Goal: Information Seeking & Learning: Learn about a topic

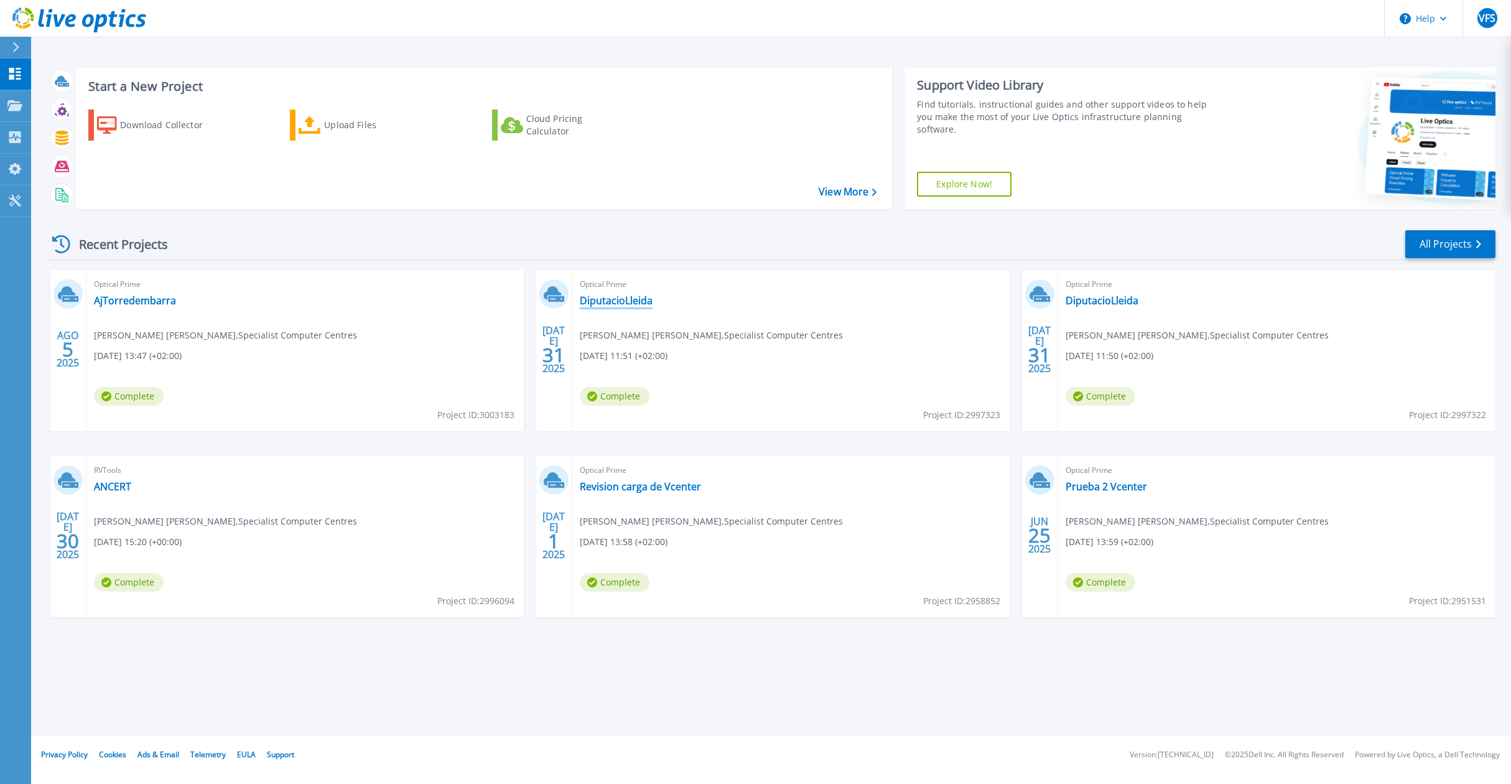
click at [633, 302] on link "DiputacioLleida" at bounding box center [616, 300] width 73 height 12
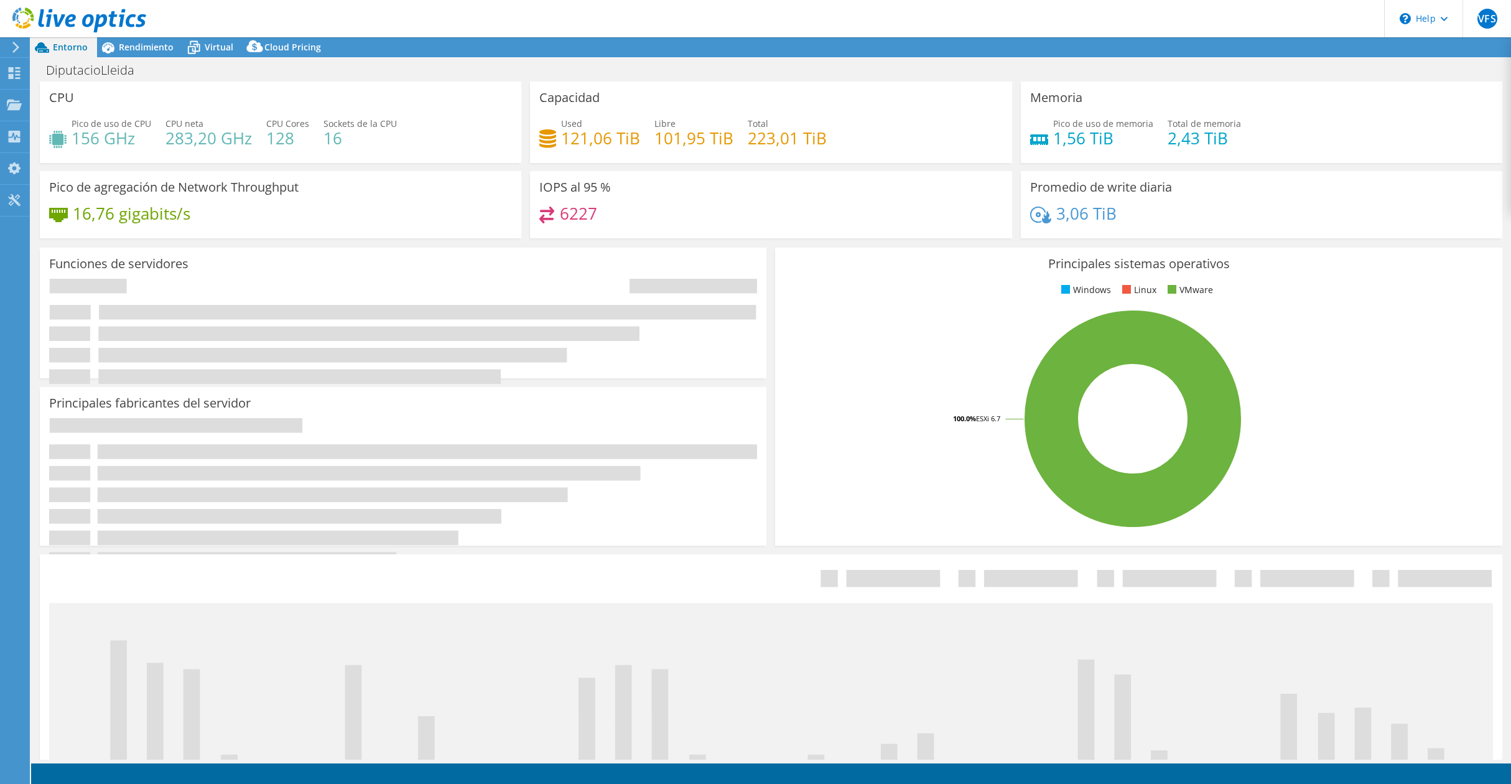
select select "USD"
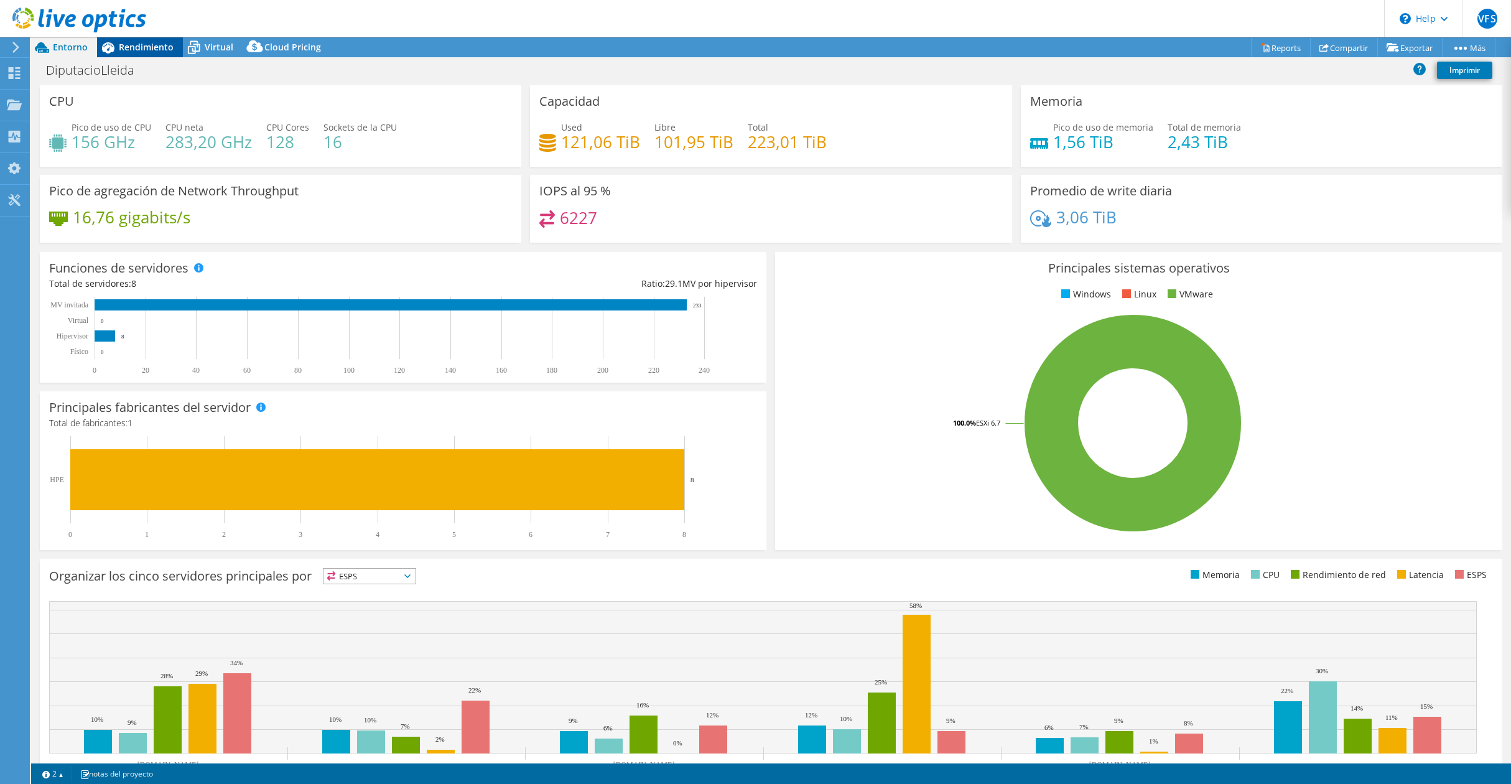
click at [147, 42] on span "Rendimiento" at bounding box center [146, 47] width 55 height 12
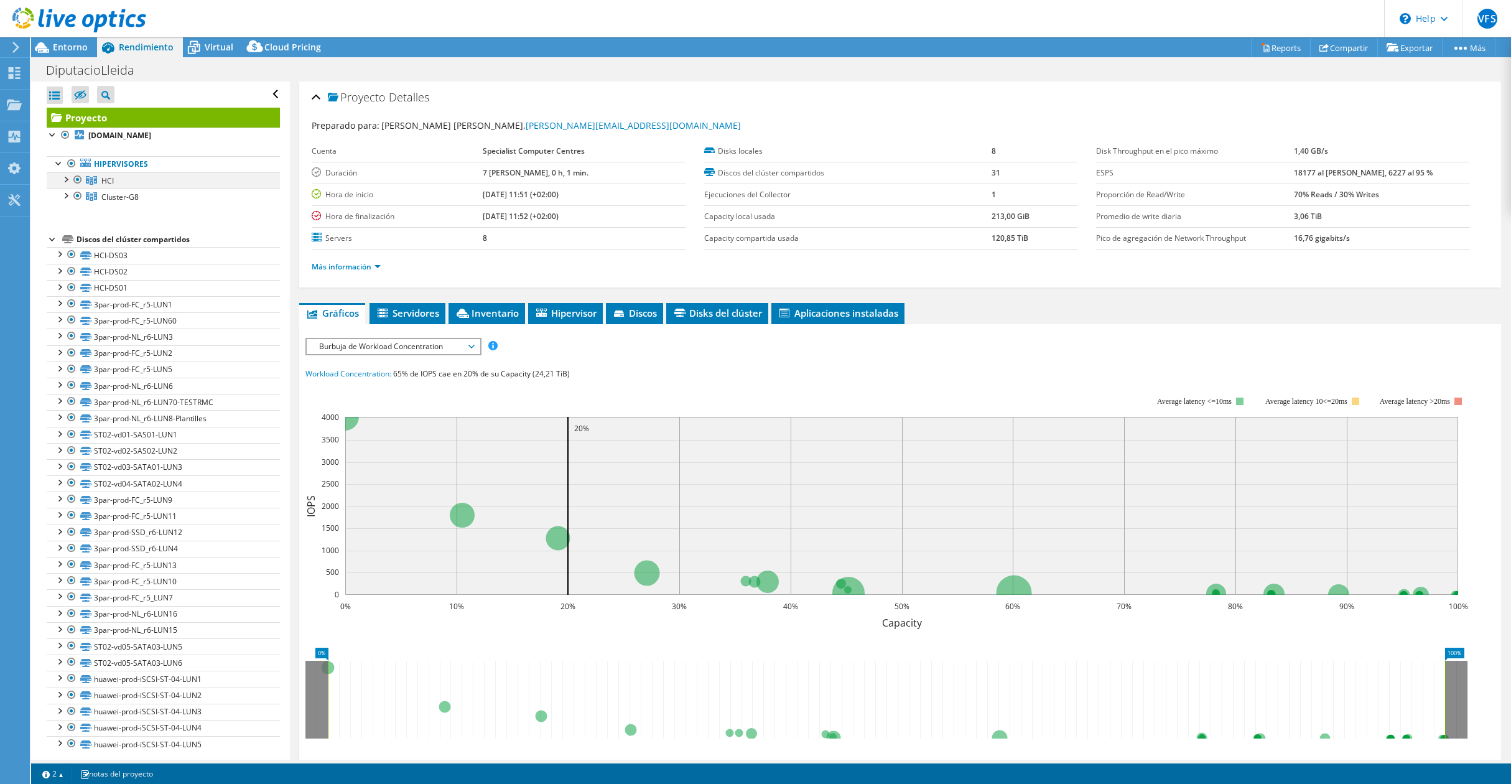
click at [66, 180] on div at bounding box center [65, 178] width 12 height 12
click at [70, 195] on div at bounding box center [71, 194] width 12 height 12
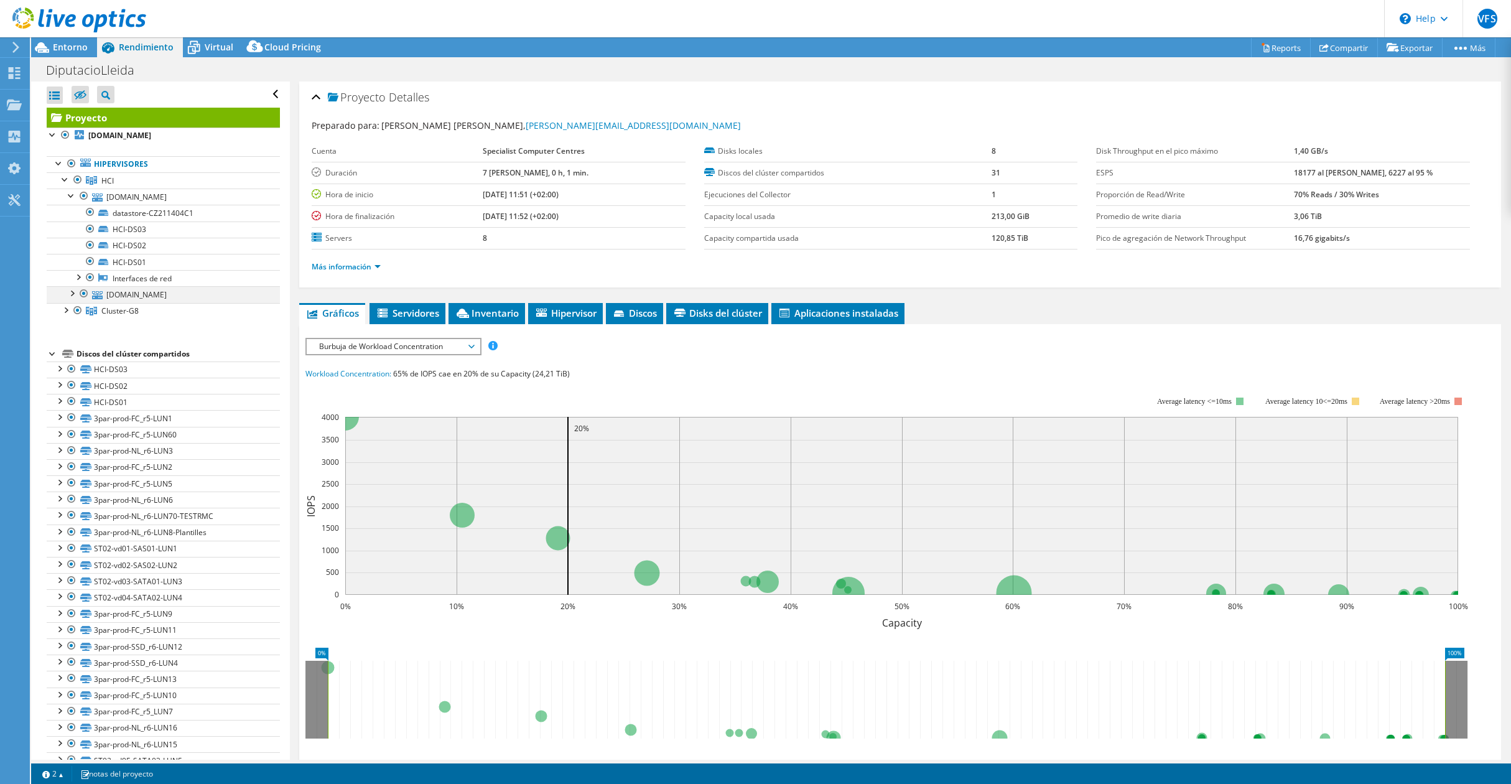
click at [71, 292] on div at bounding box center [71, 292] width 12 height 12
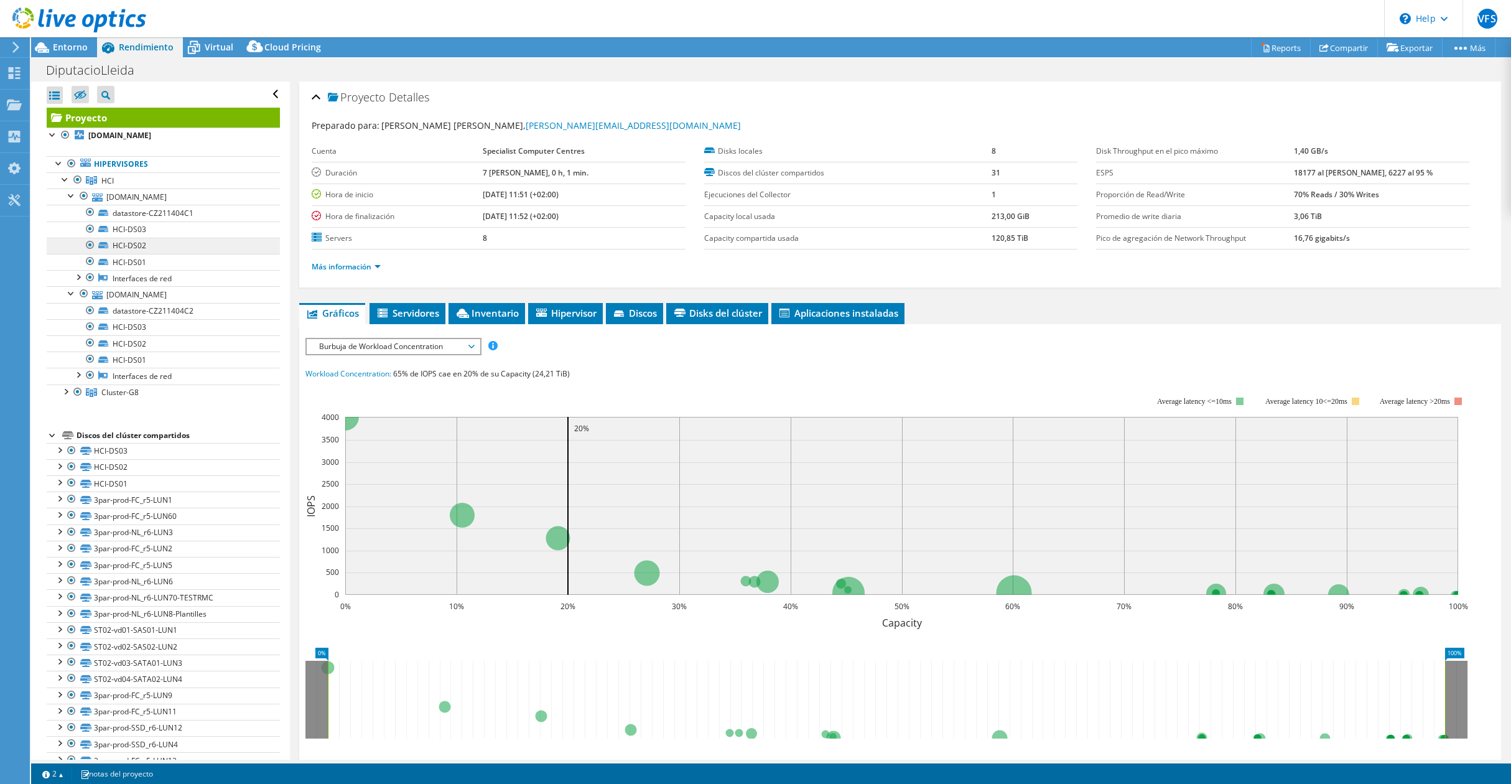
click at [146, 253] on link "HCI-DS02" at bounding box center [163, 246] width 233 height 16
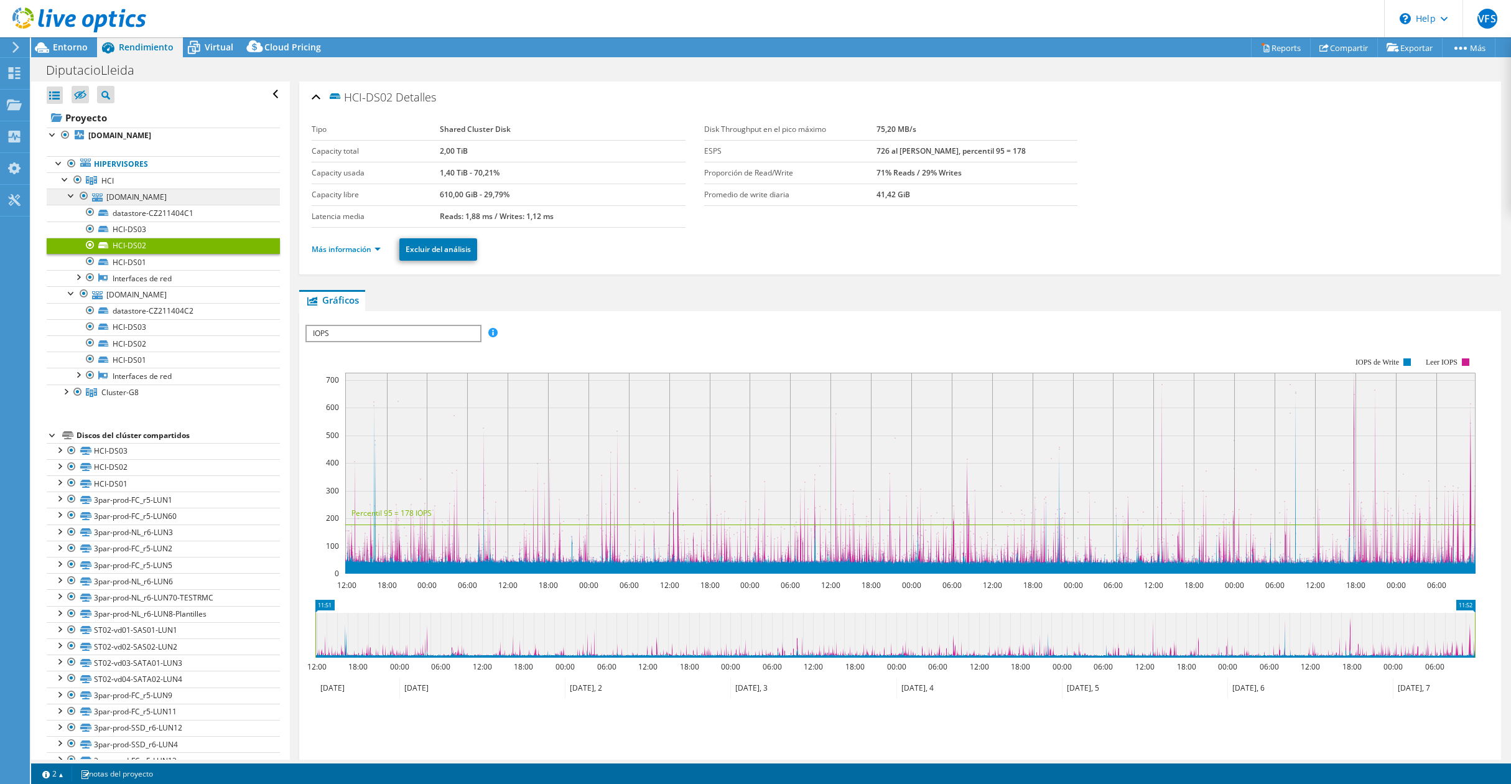
click at [160, 194] on link "[DOMAIN_NAME]" at bounding box center [163, 196] width 233 height 16
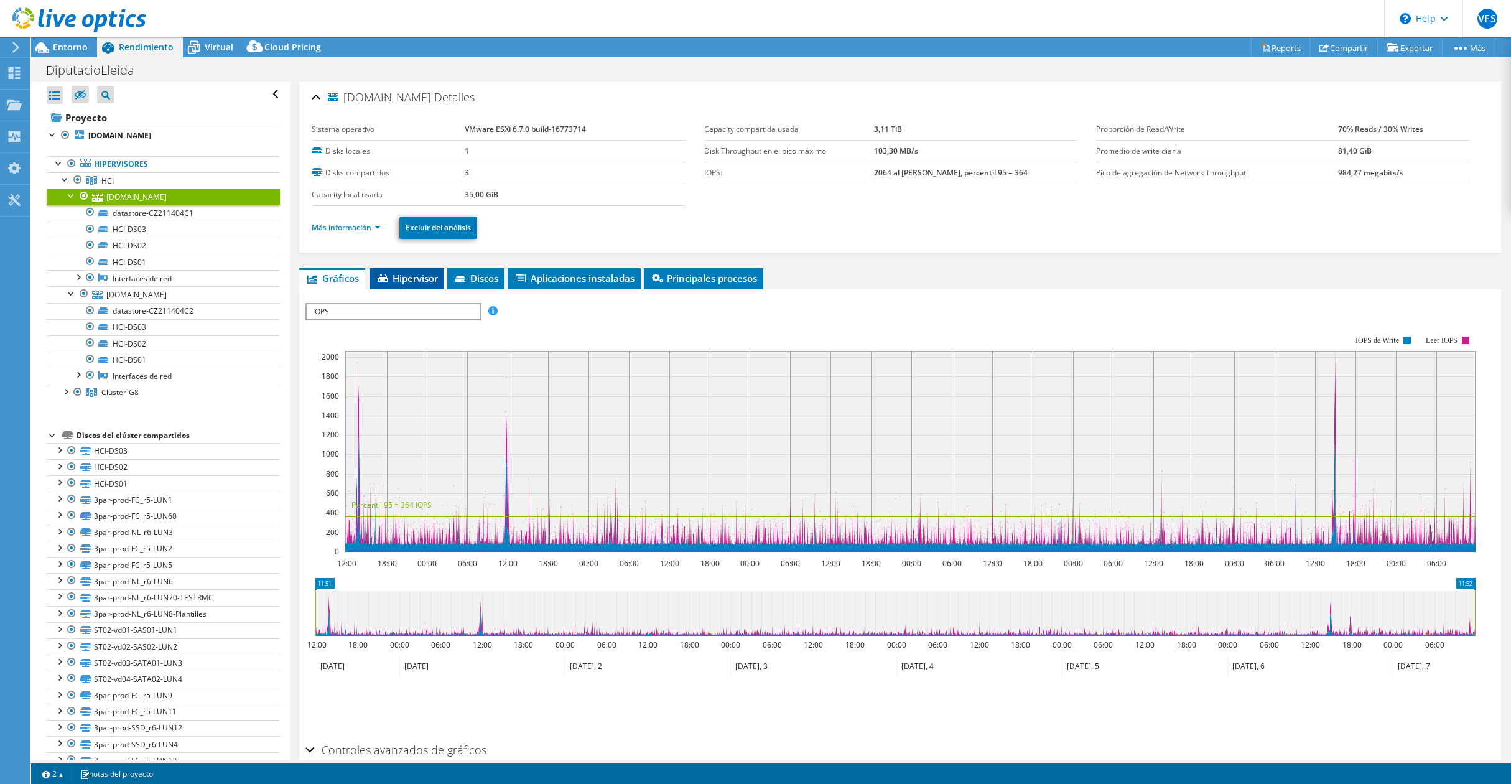
click at [412, 278] on span "Hipervisor" at bounding box center [407, 278] width 62 height 12
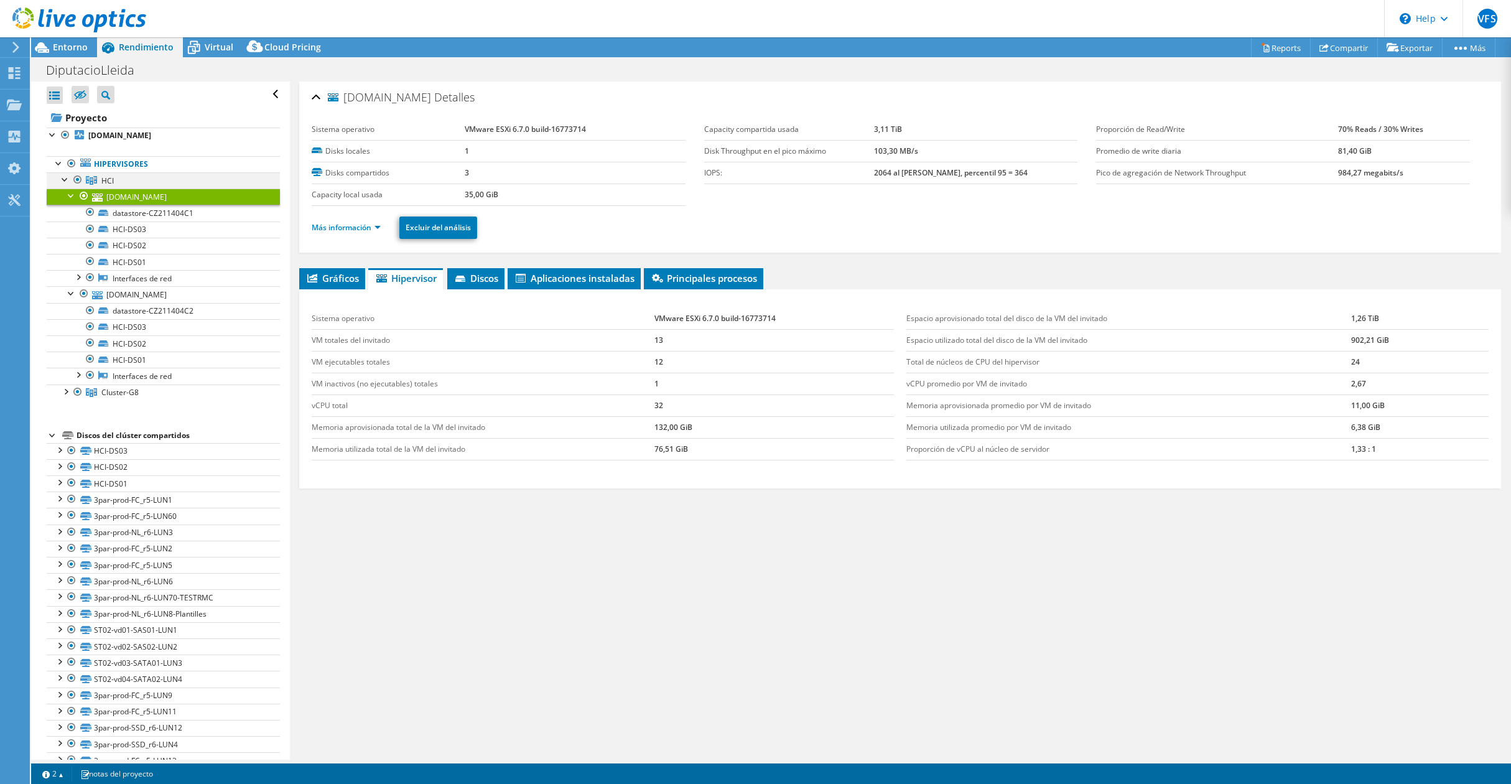
click at [63, 179] on div at bounding box center [65, 178] width 12 height 12
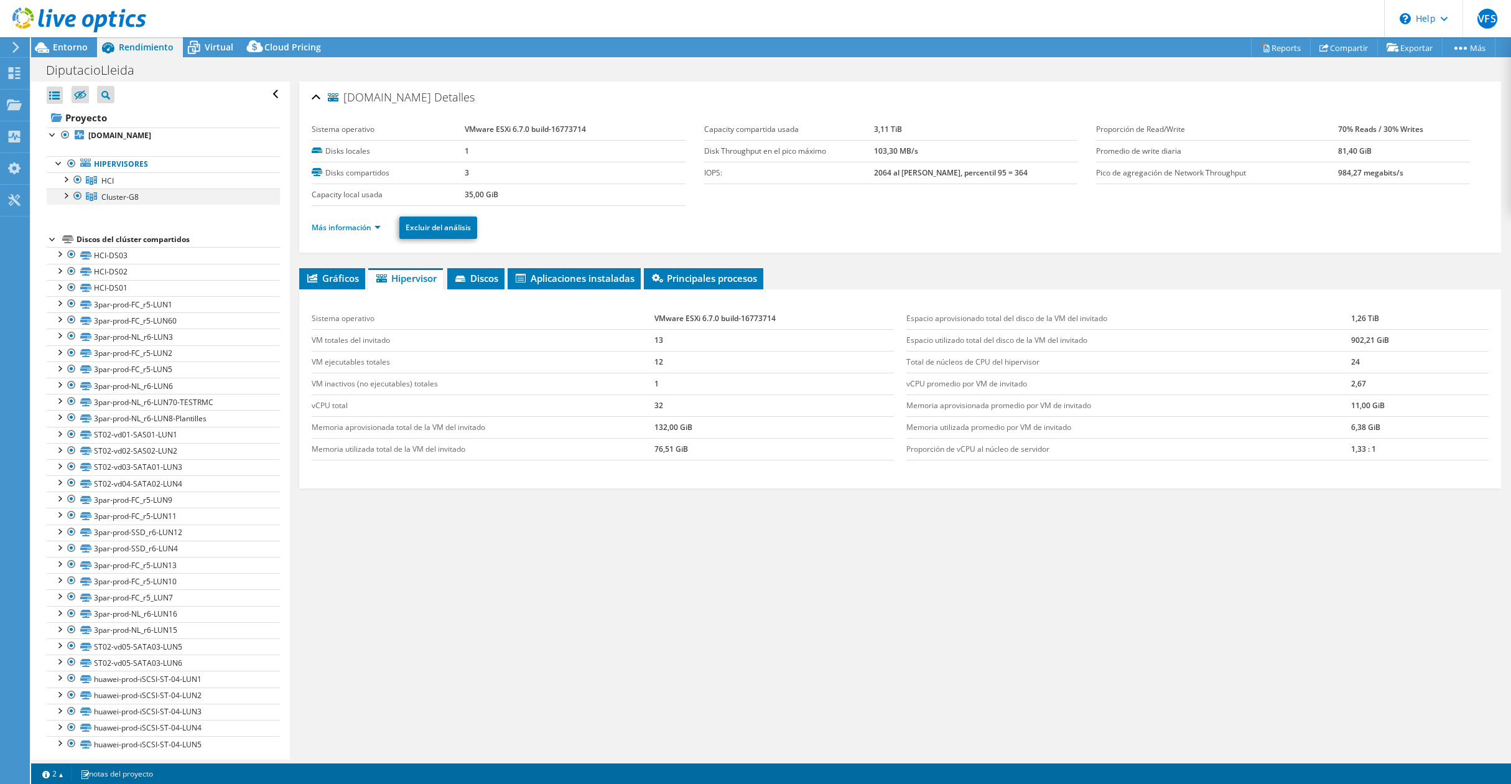
click at [63, 197] on div at bounding box center [65, 194] width 12 height 12
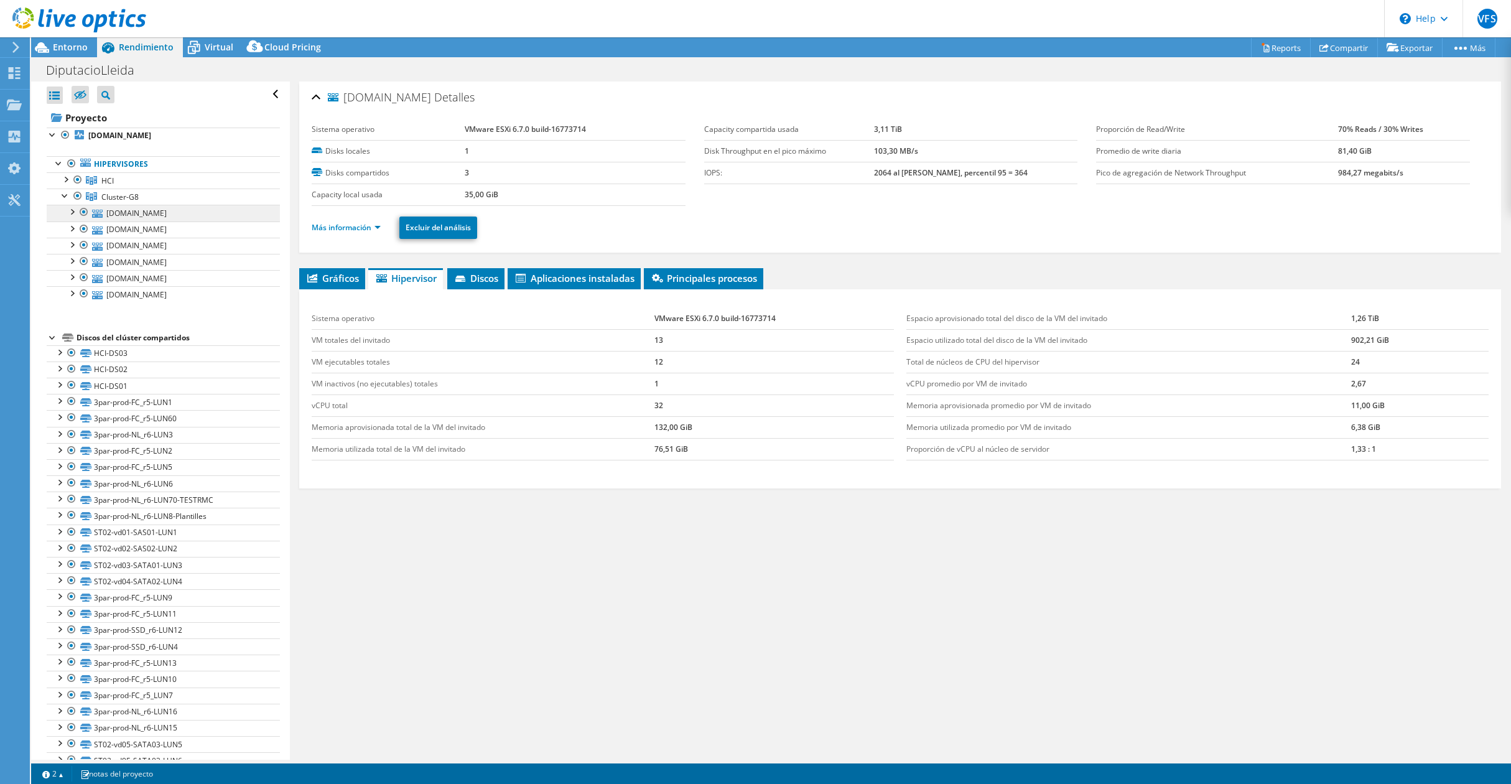
click at [143, 210] on link "[DOMAIN_NAME]" at bounding box center [163, 213] width 233 height 16
click at [350, 226] on link "Más información" at bounding box center [346, 227] width 69 height 11
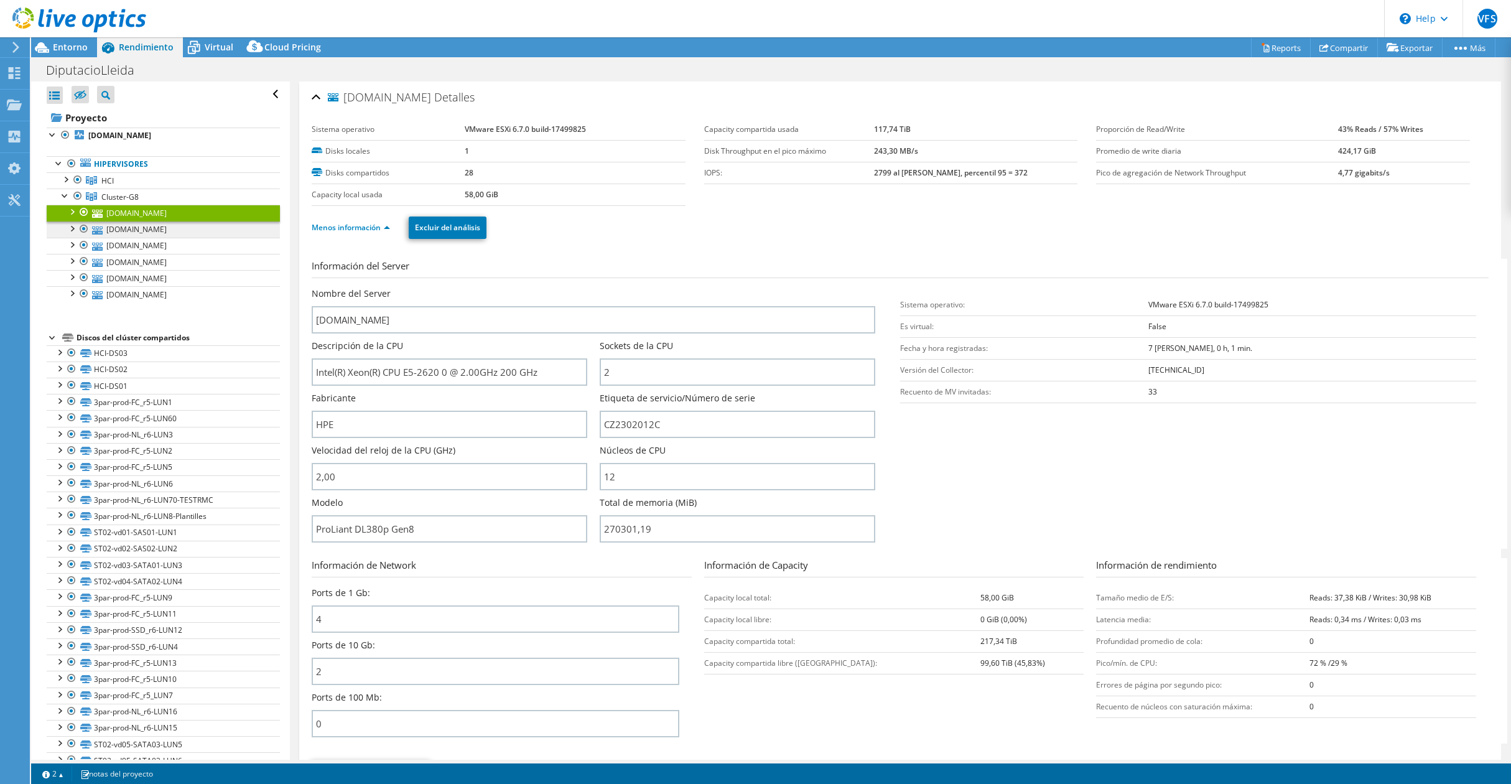
click at [149, 230] on link "[DOMAIN_NAME]" at bounding box center [163, 229] width 233 height 16
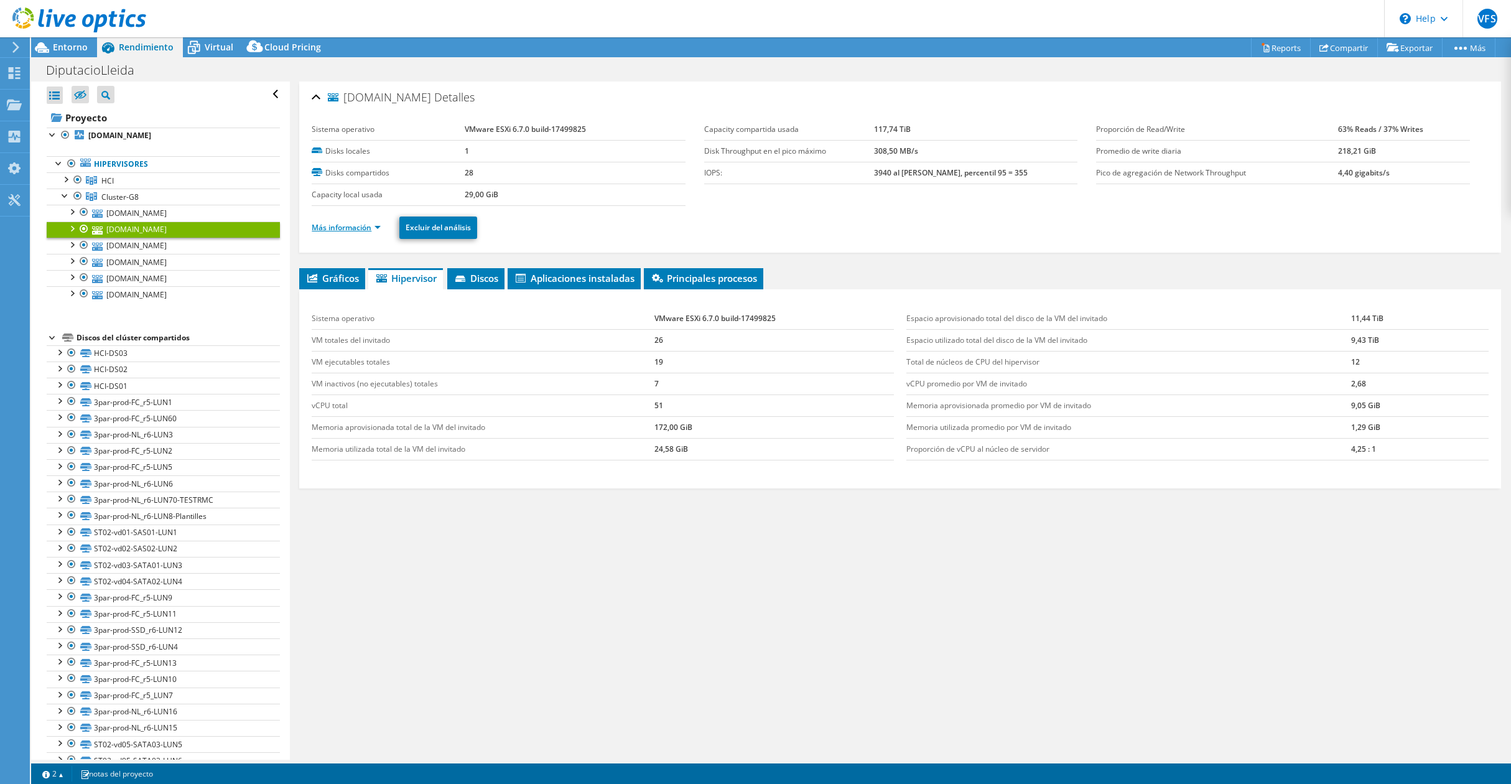
click at [364, 225] on link "Más información" at bounding box center [346, 227] width 69 height 11
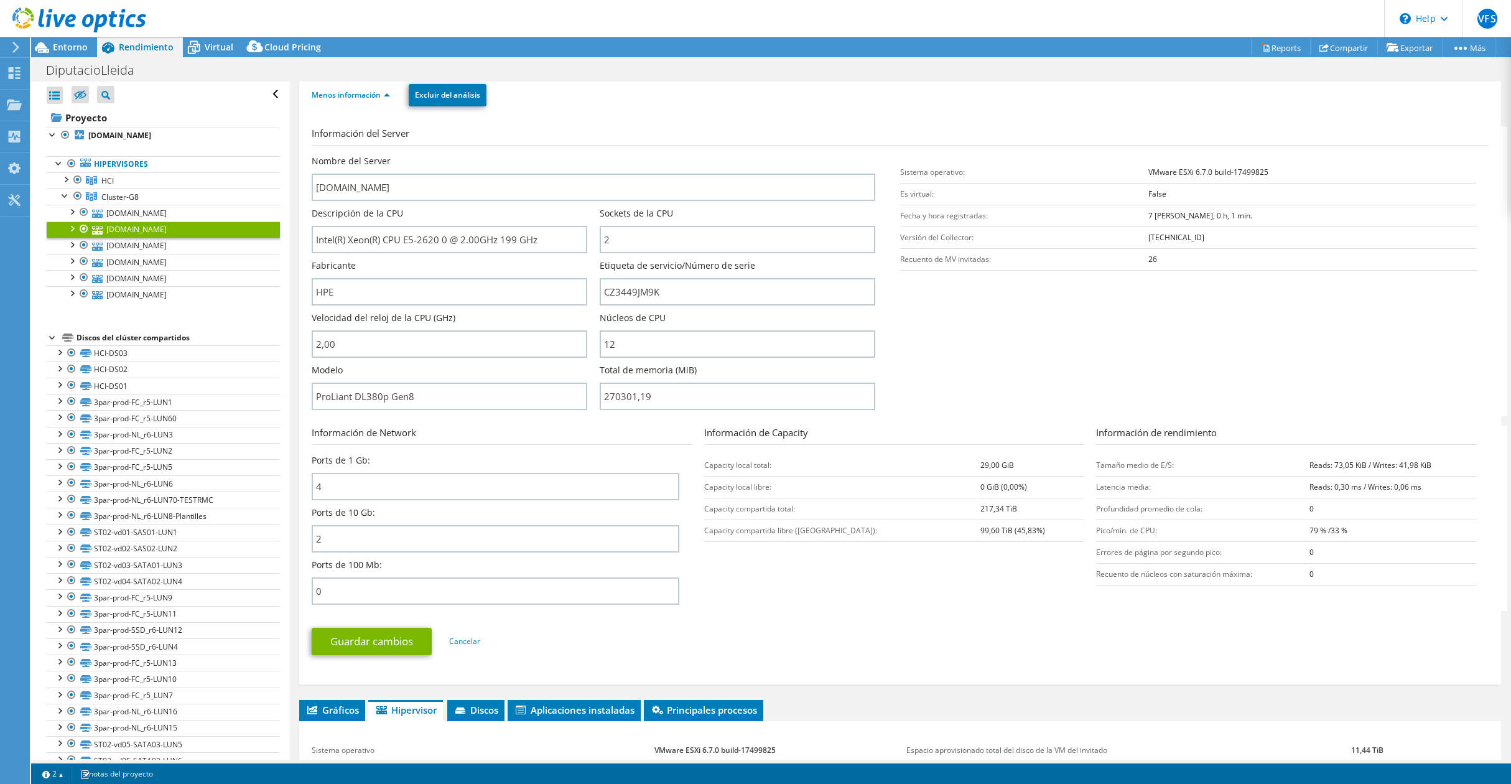
scroll to position [234, 0]
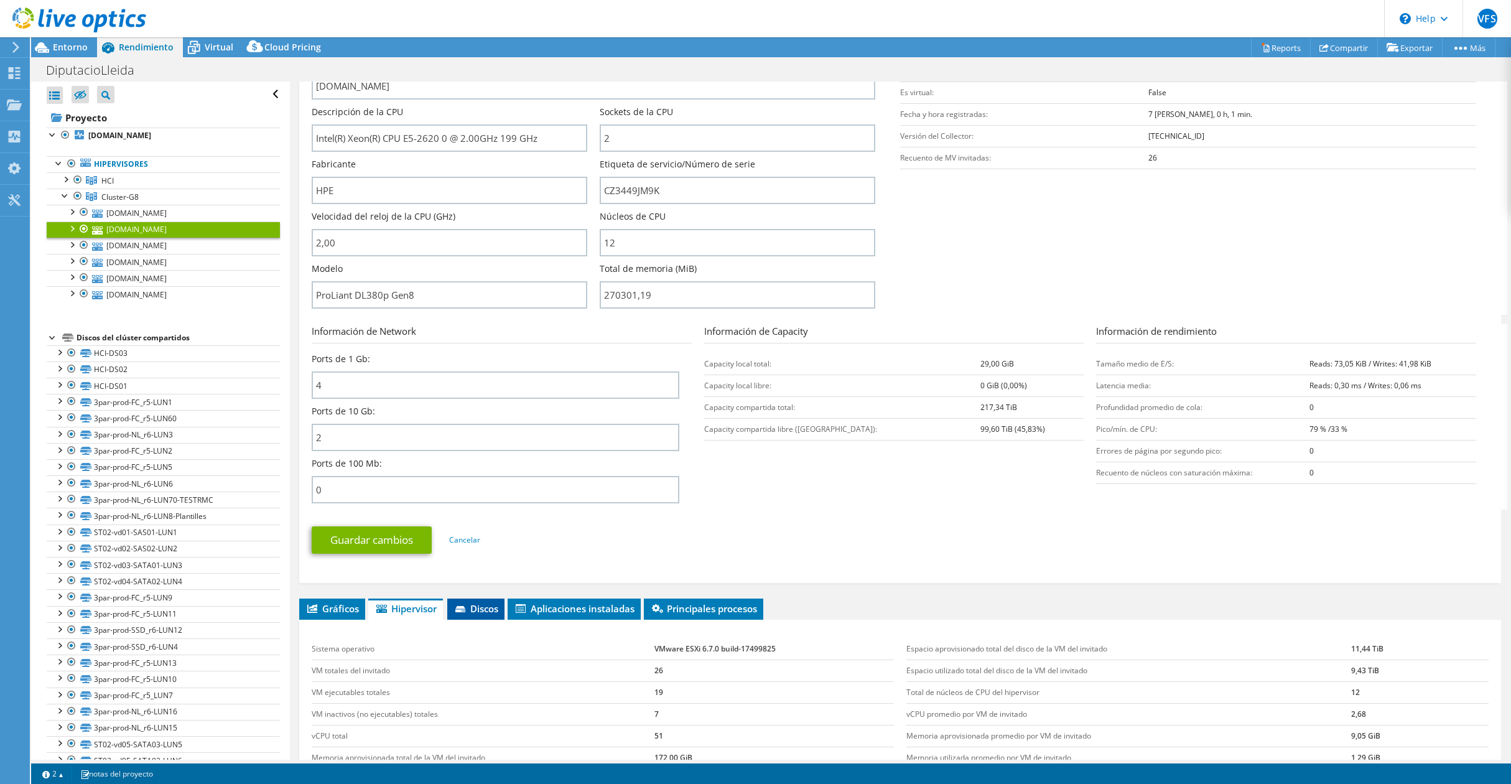
click at [468, 603] on span "Discos" at bounding box center [475, 608] width 45 height 12
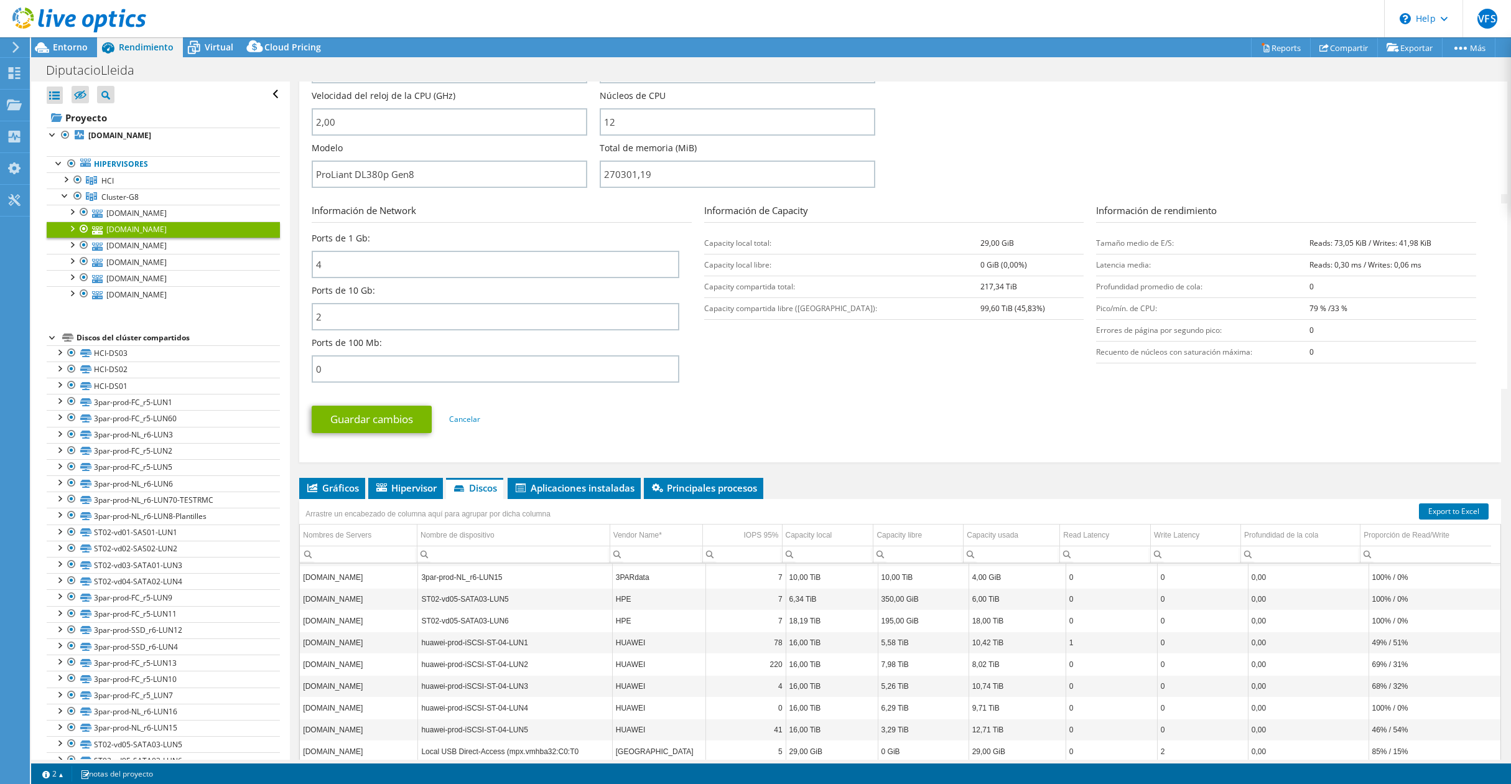
scroll to position [413, 0]
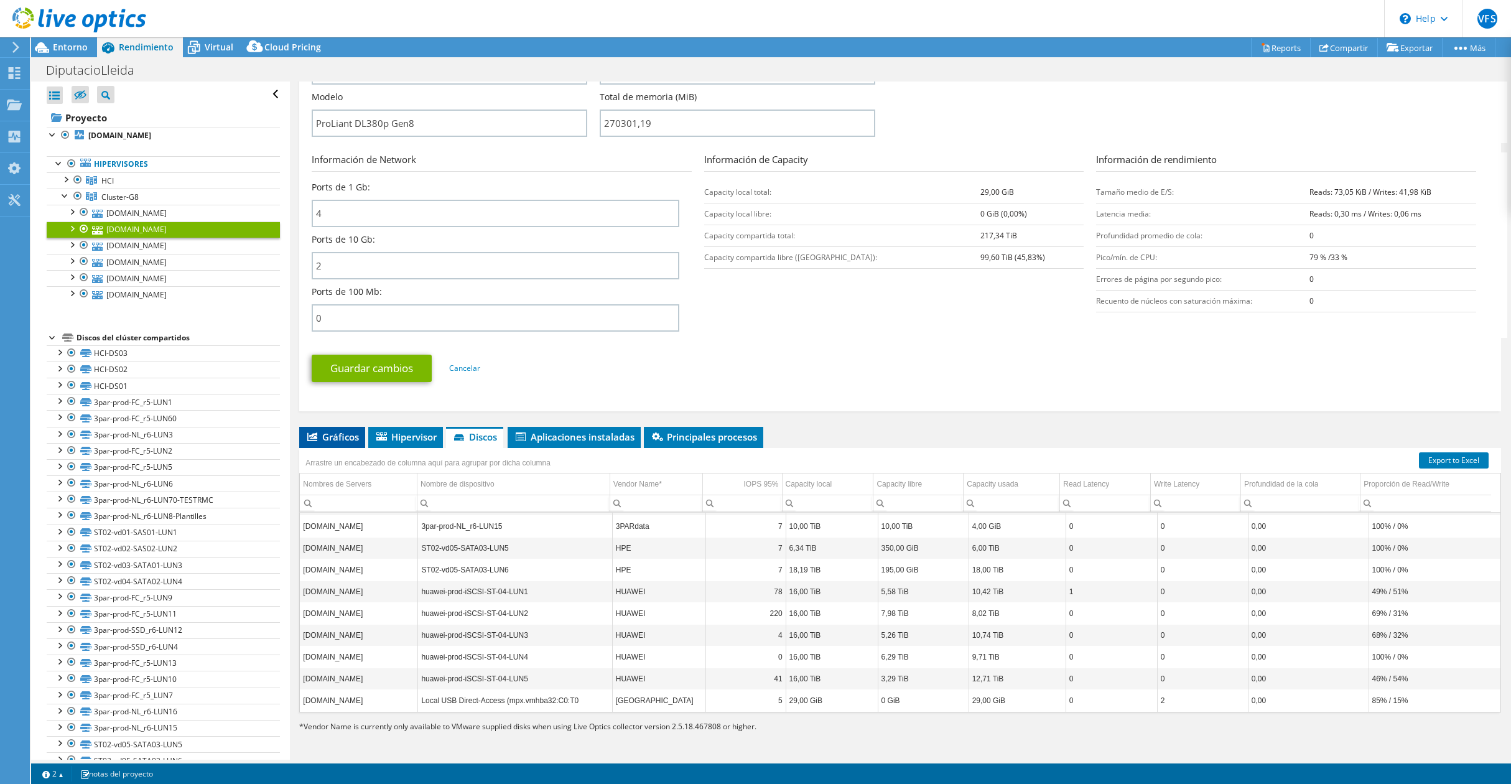
click at [332, 430] on span "Gráficos" at bounding box center [331, 436] width 53 height 12
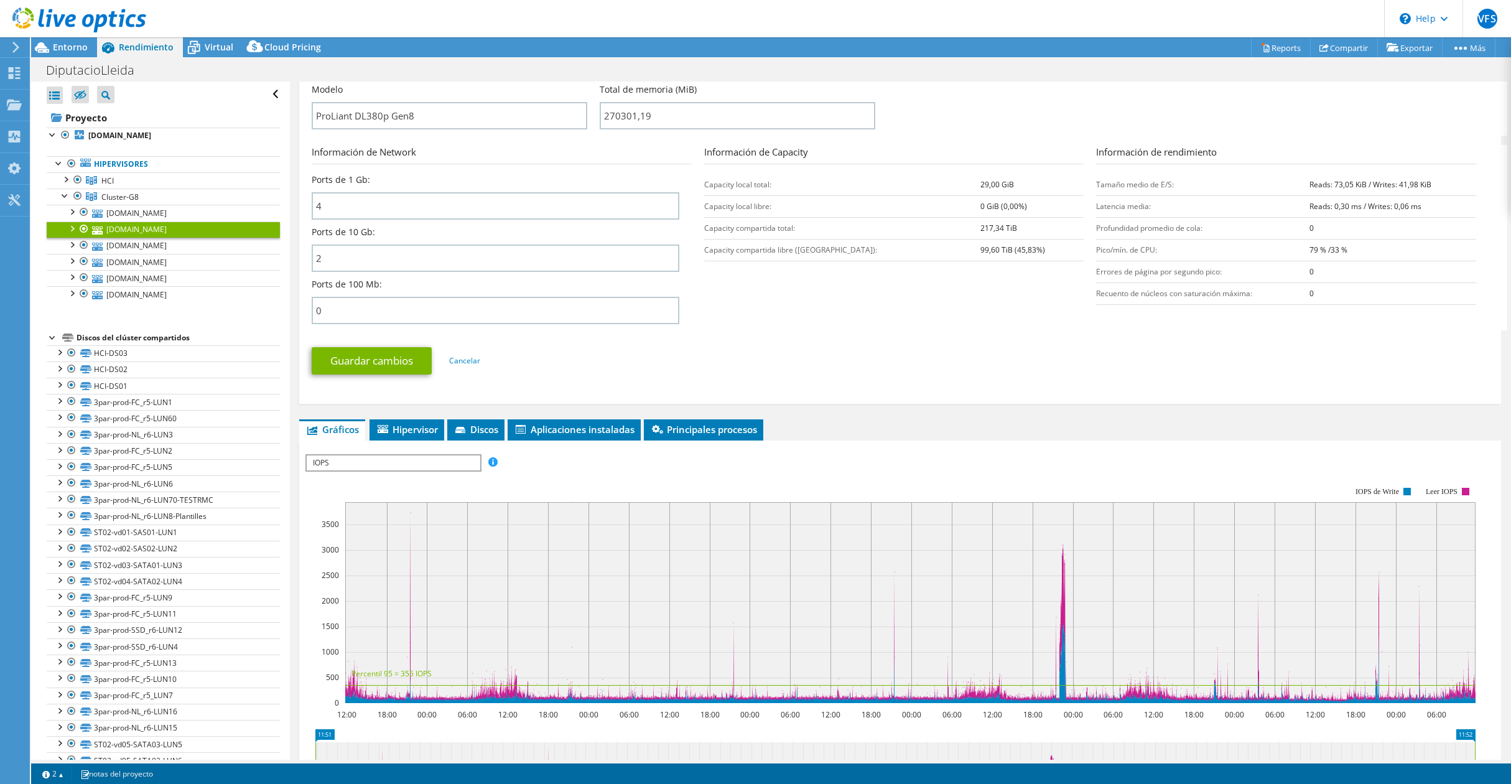
click at [388, 466] on span "IOPS" at bounding box center [393, 462] width 172 height 15
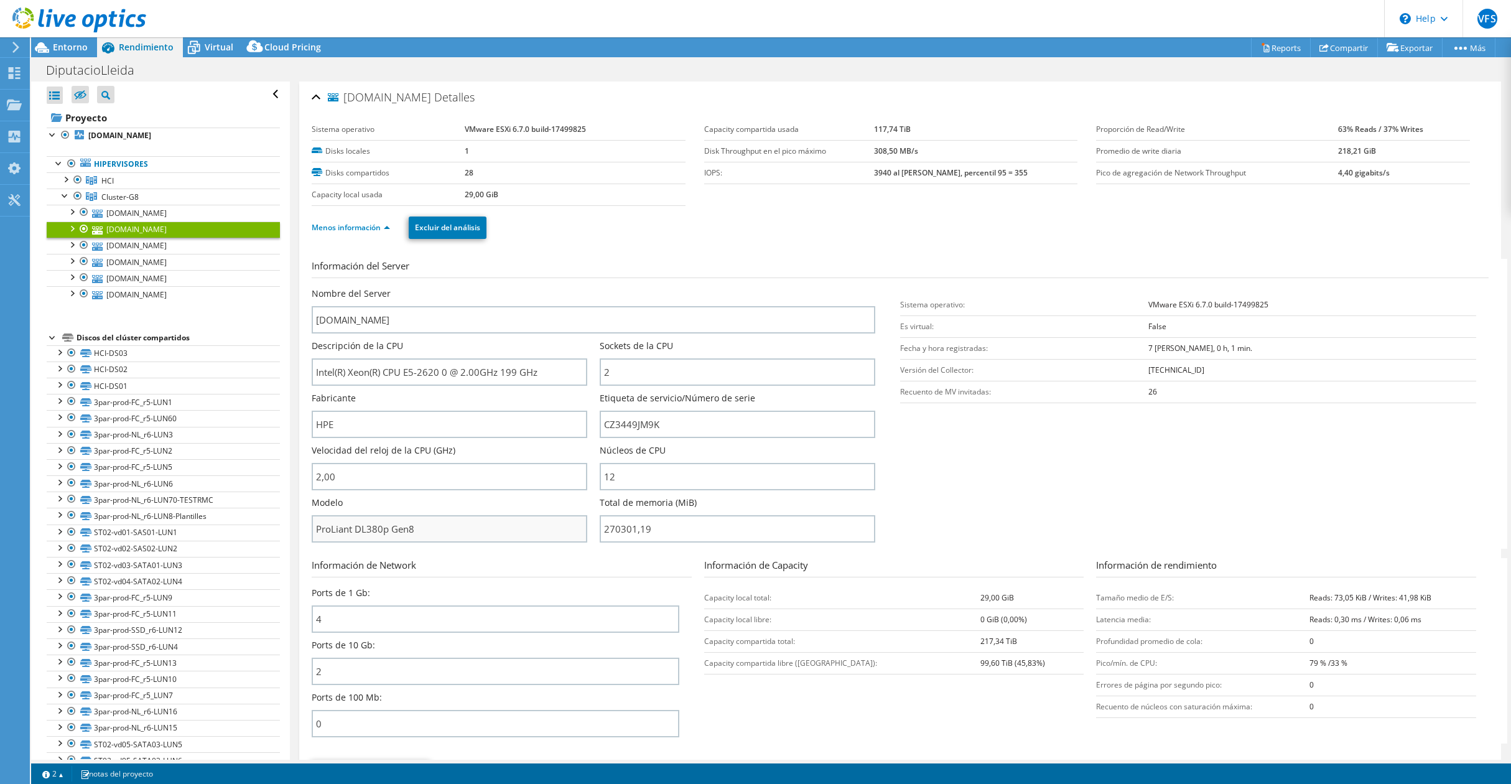
scroll to position [471, 0]
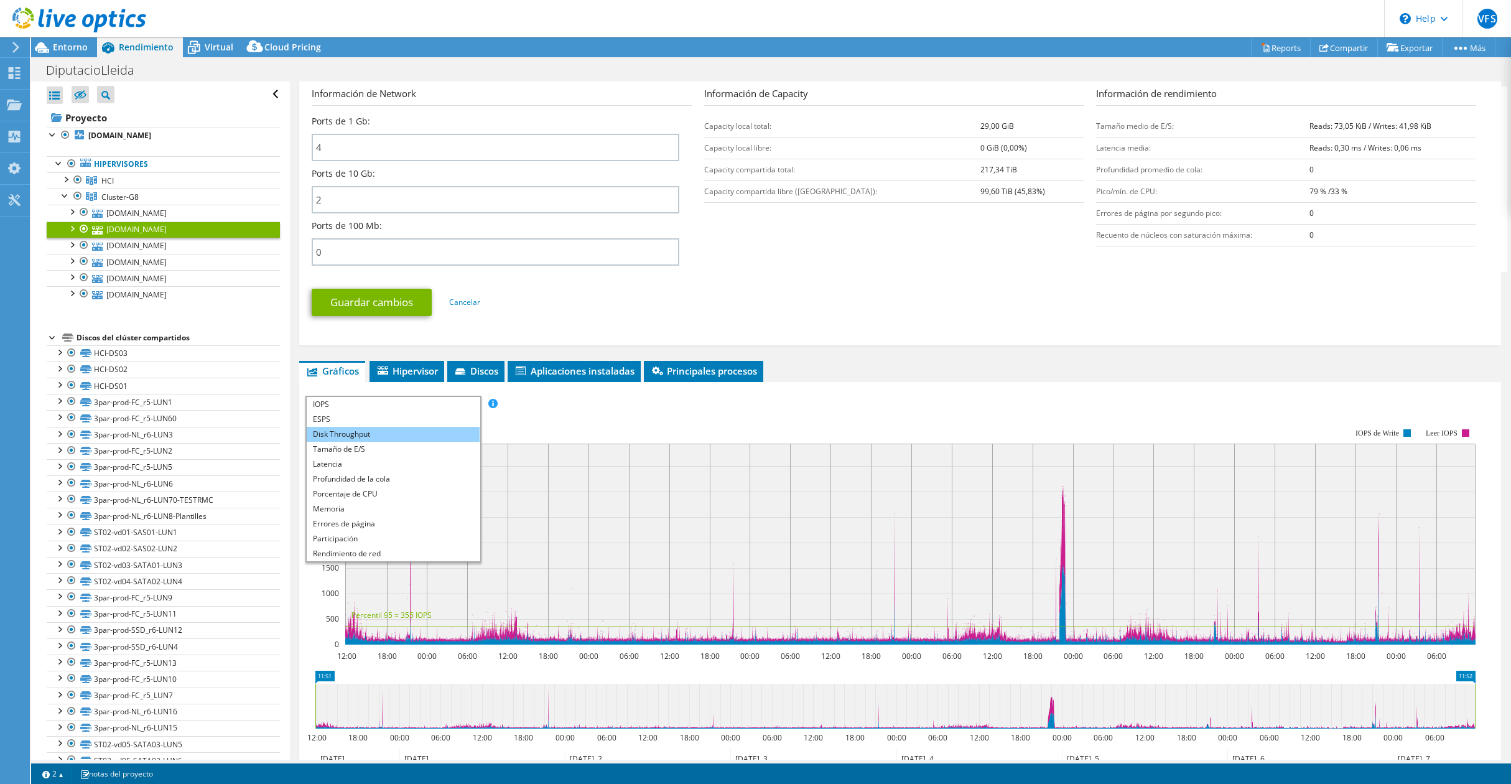
click at [369, 432] on li "Disk Throughput" at bounding box center [393, 434] width 172 height 15
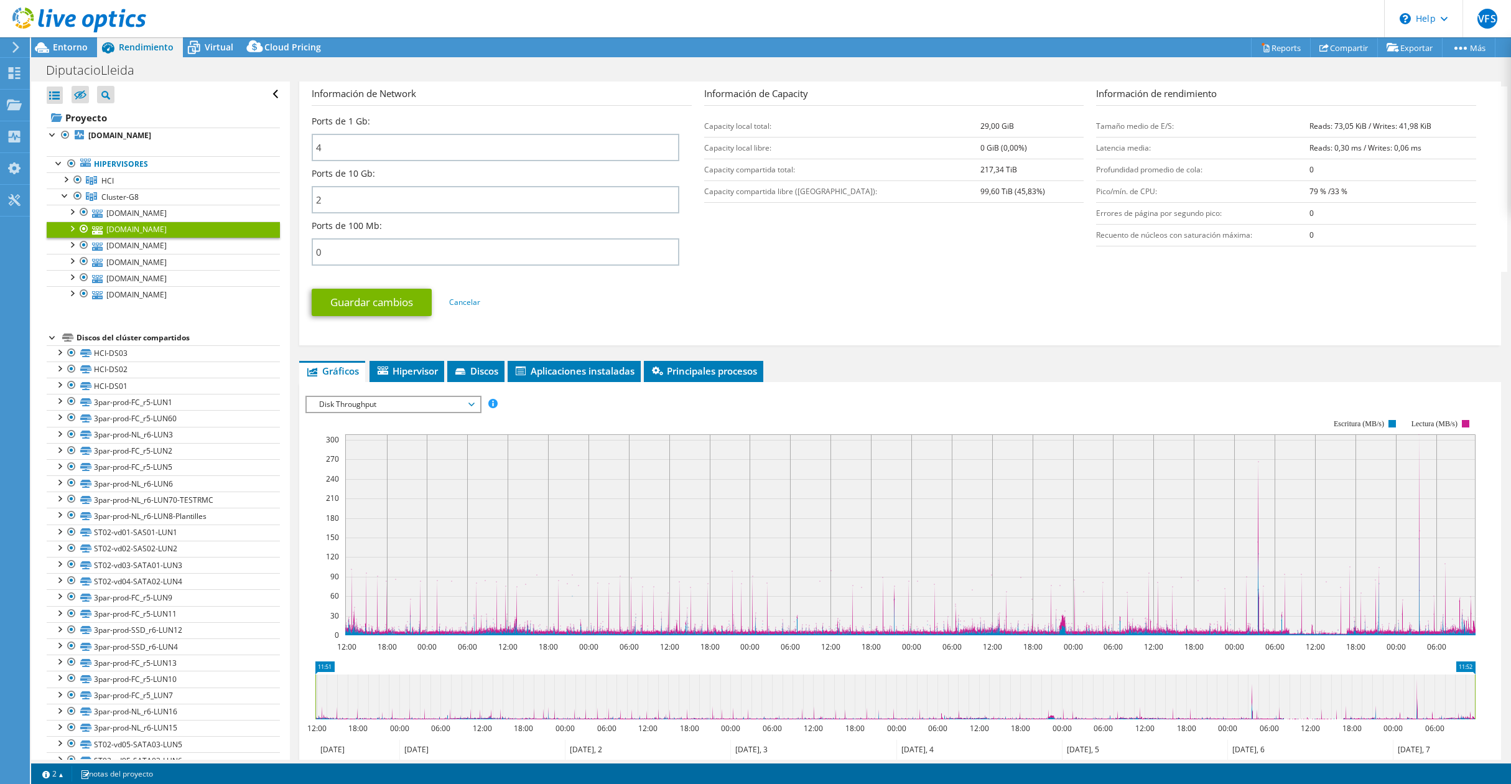
click at [373, 406] on span "Disk Throughput" at bounding box center [393, 404] width 160 height 15
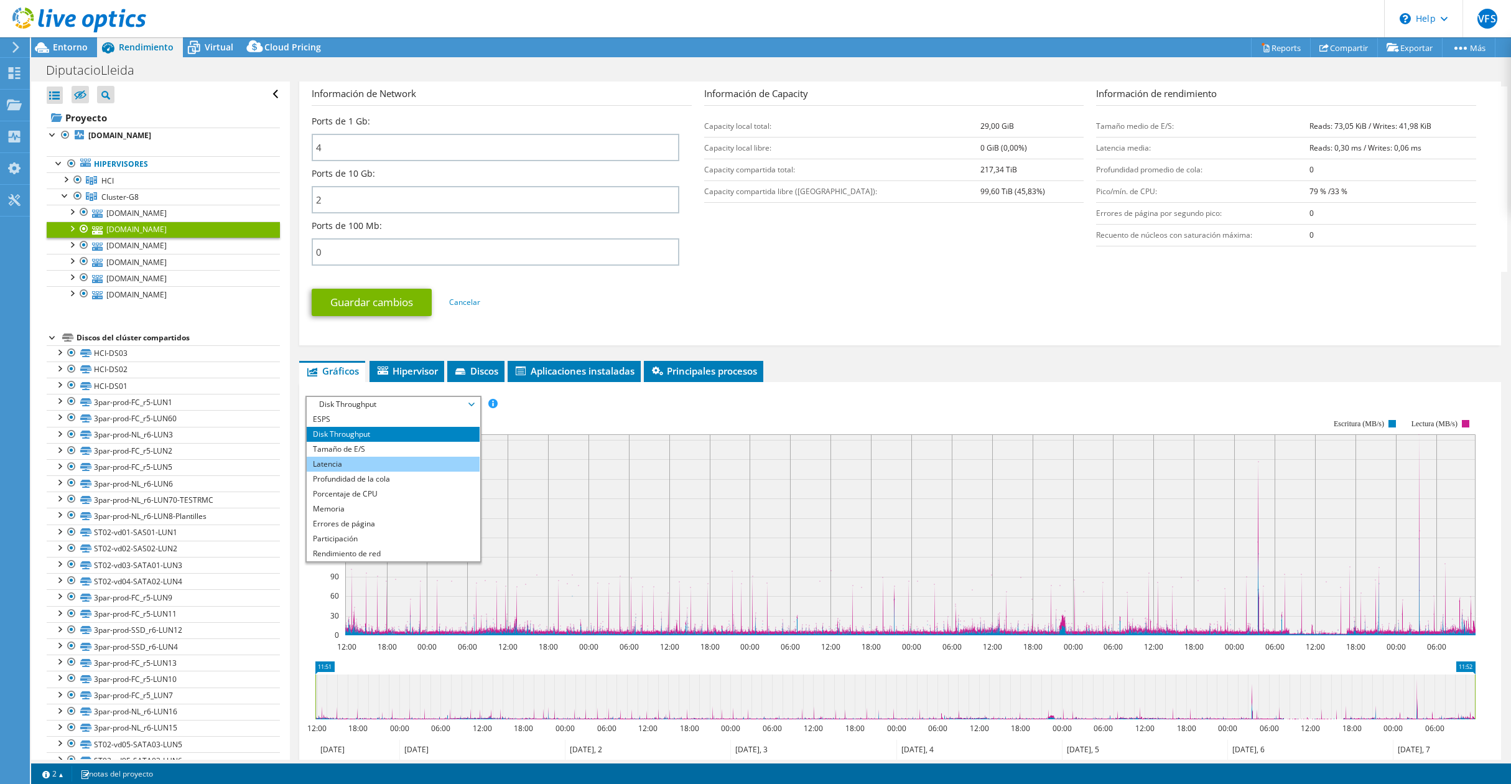
click at [353, 462] on li "Latencia" at bounding box center [393, 464] width 172 height 15
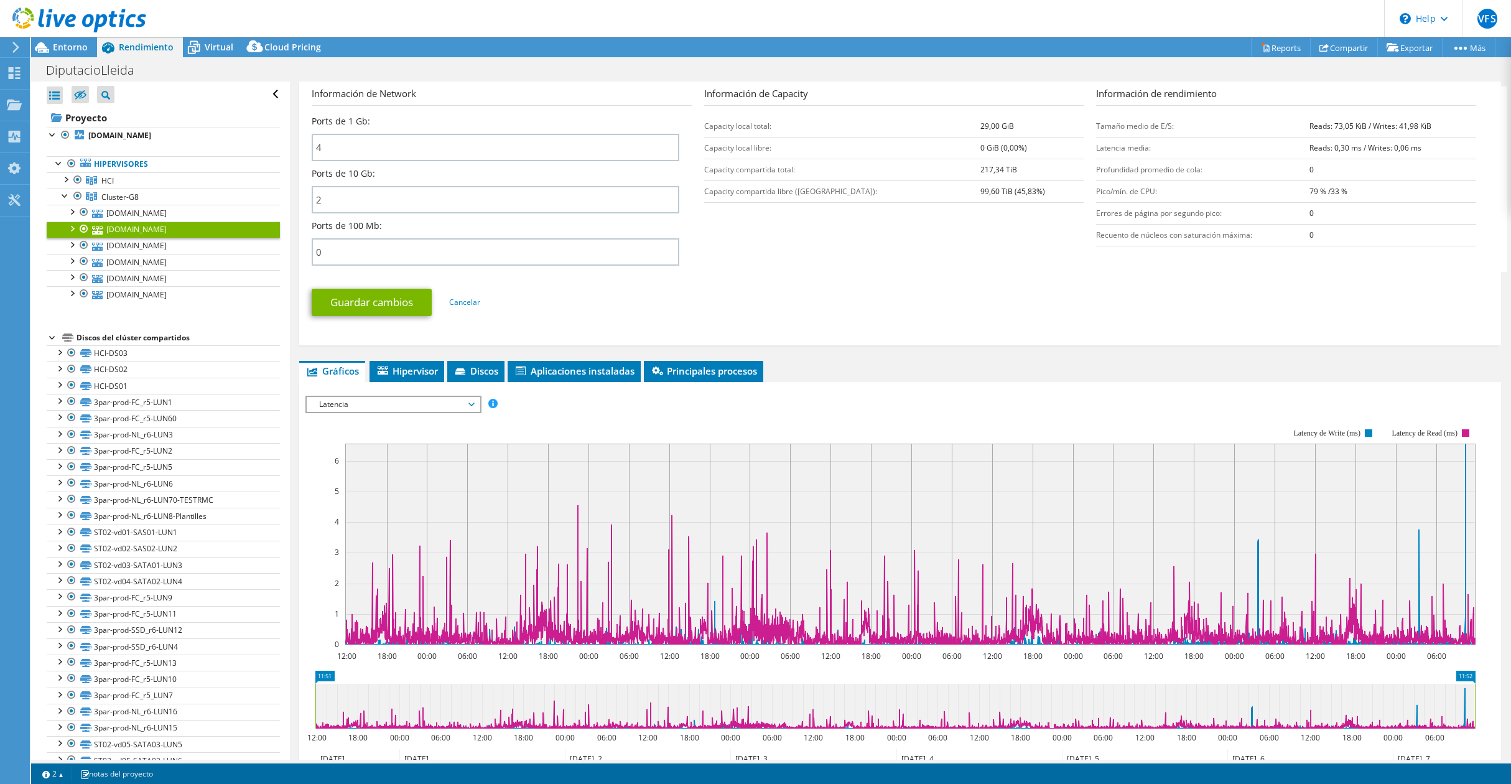
click at [363, 407] on span "Latencia" at bounding box center [393, 404] width 160 height 15
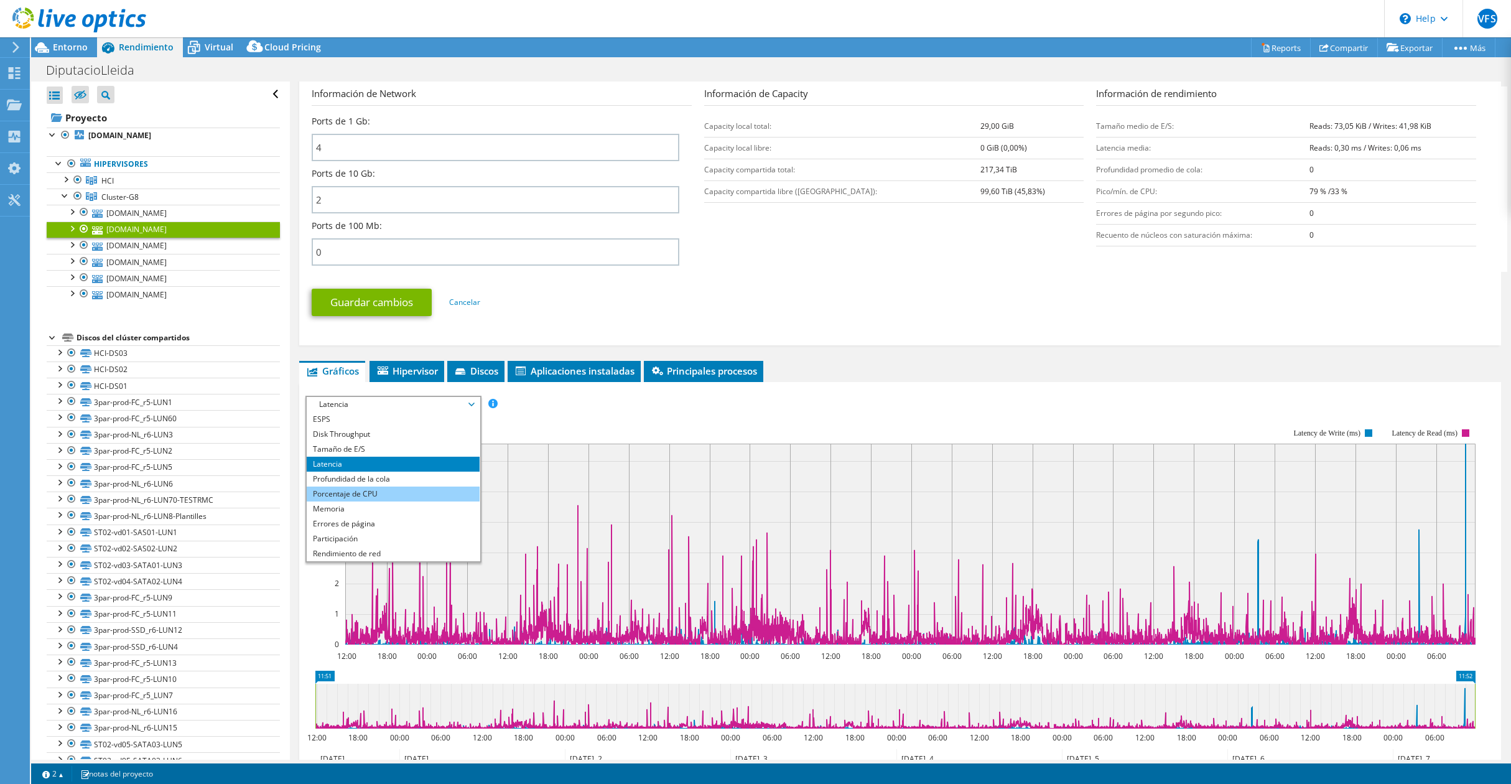
click at [362, 490] on li "Porcentaje de CPU" at bounding box center [393, 493] width 172 height 15
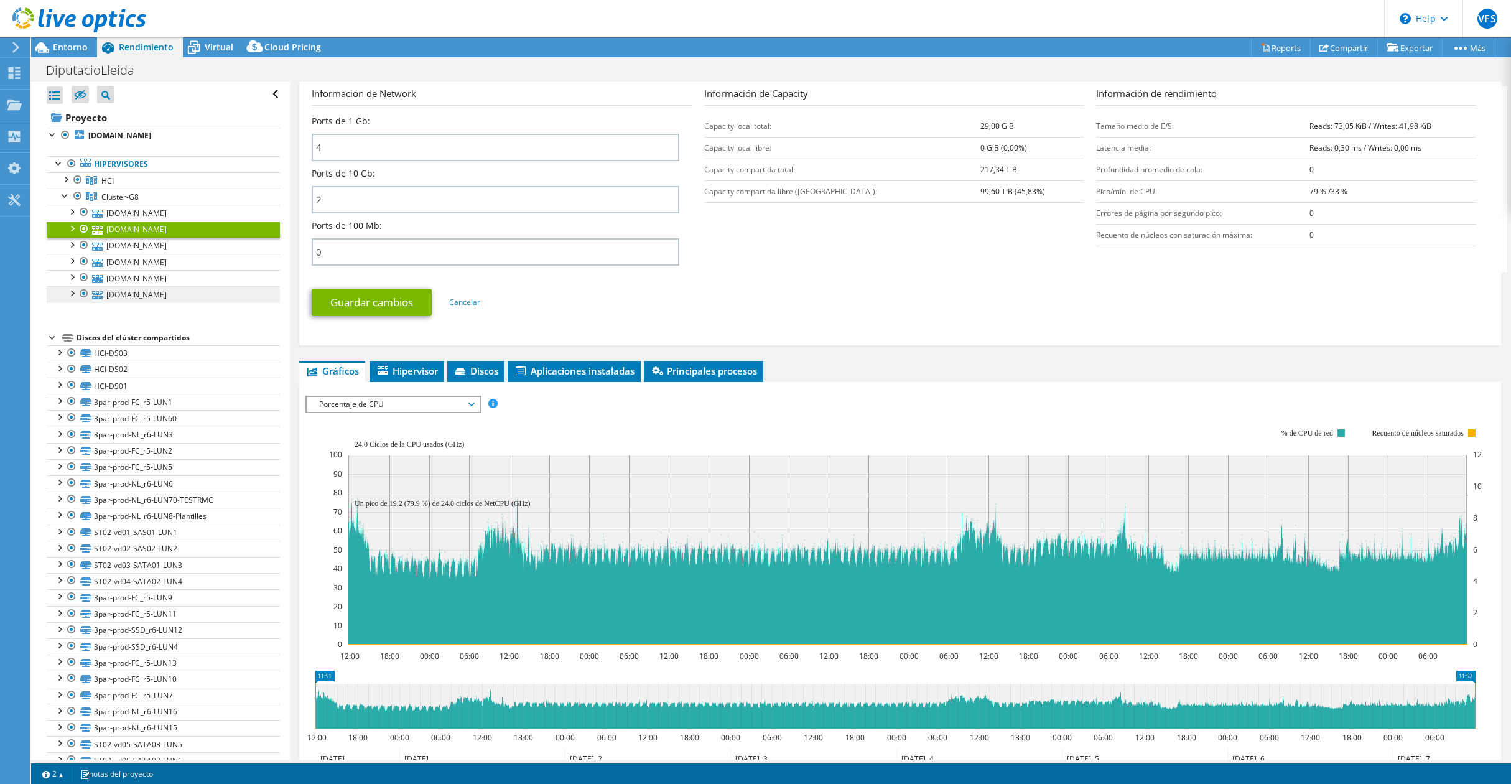
click at [149, 292] on link "[DOMAIN_NAME]" at bounding box center [163, 294] width 233 height 16
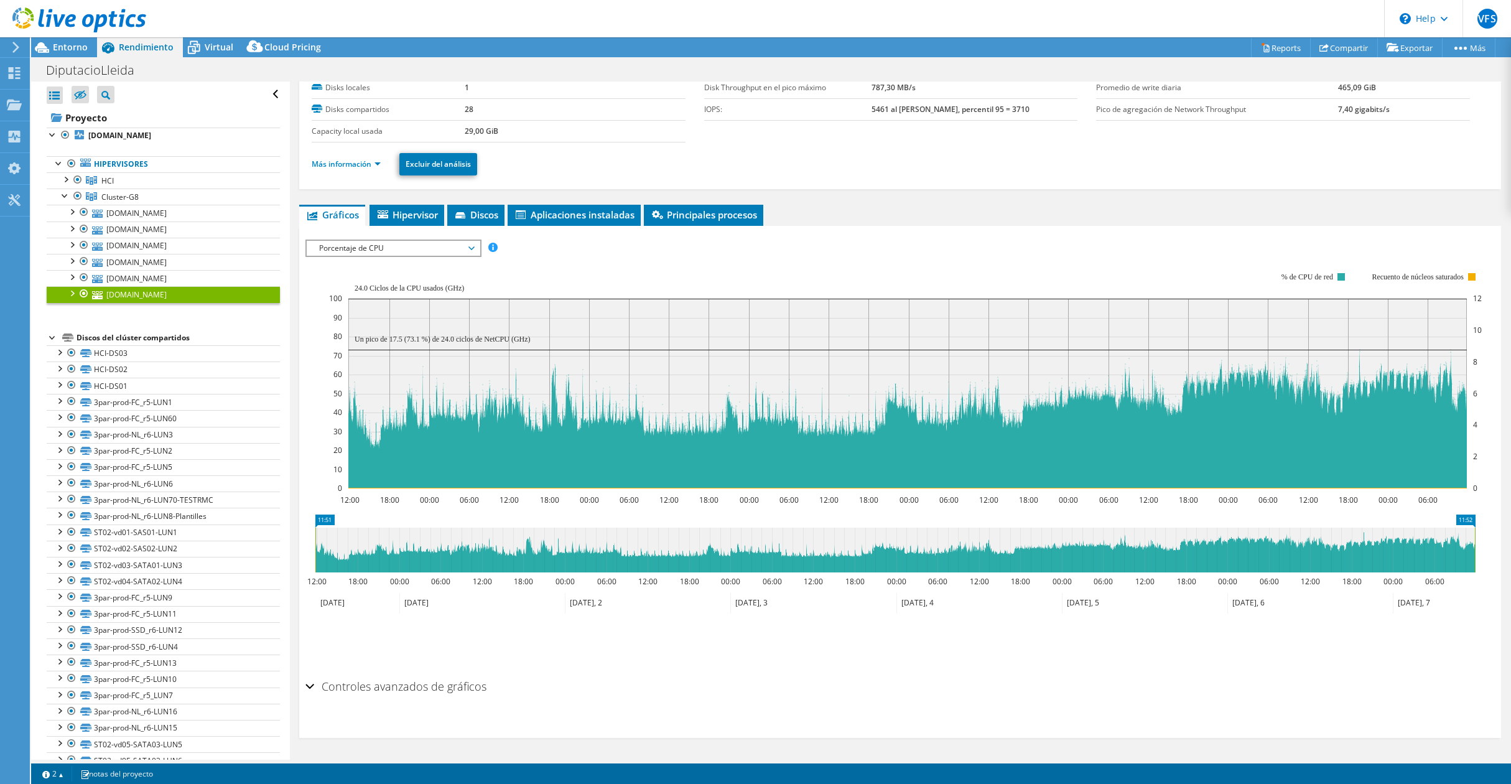
scroll to position [0, 0]
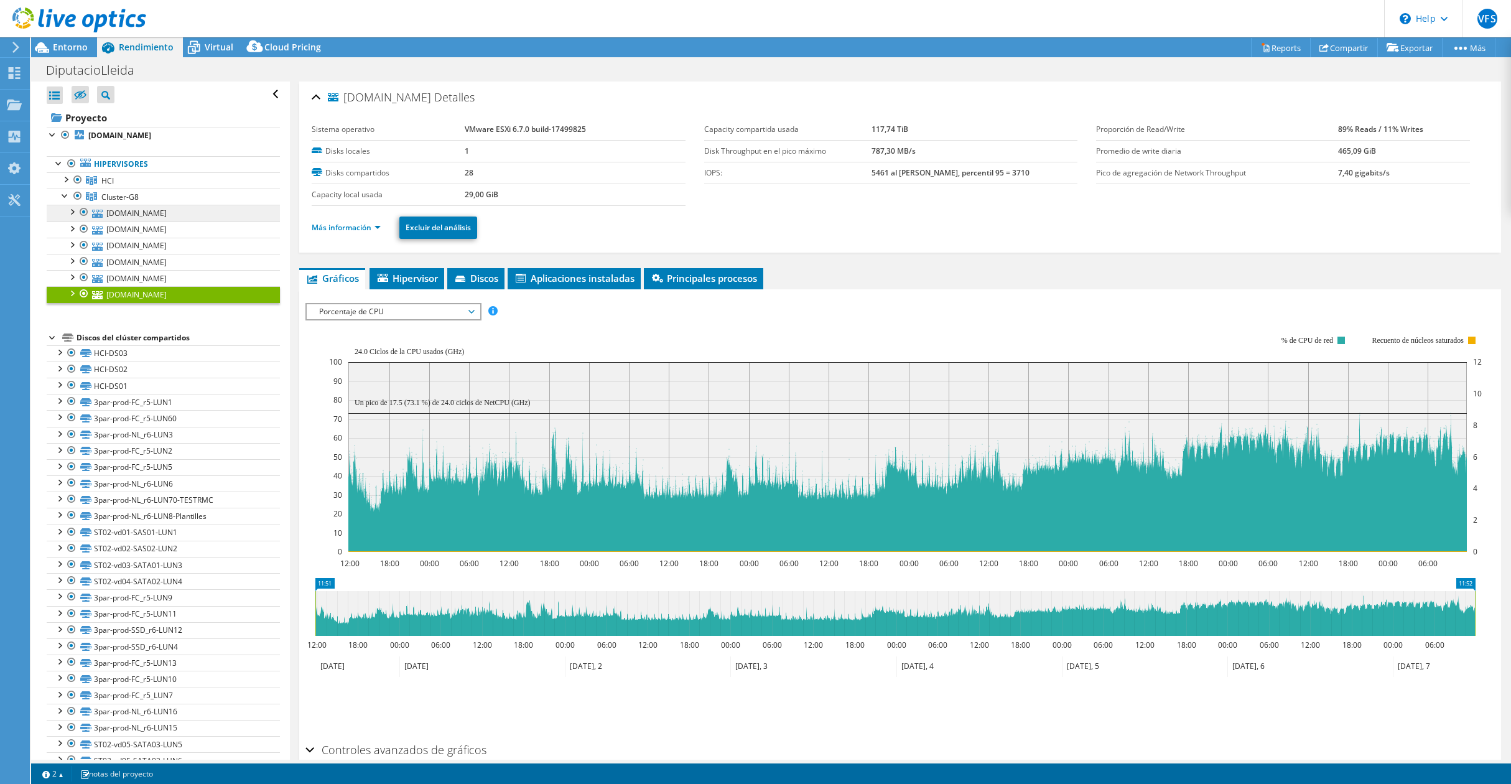
click at [164, 213] on link "[DOMAIN_NAME]" at bounding box center [163, 213] width 233 height 16
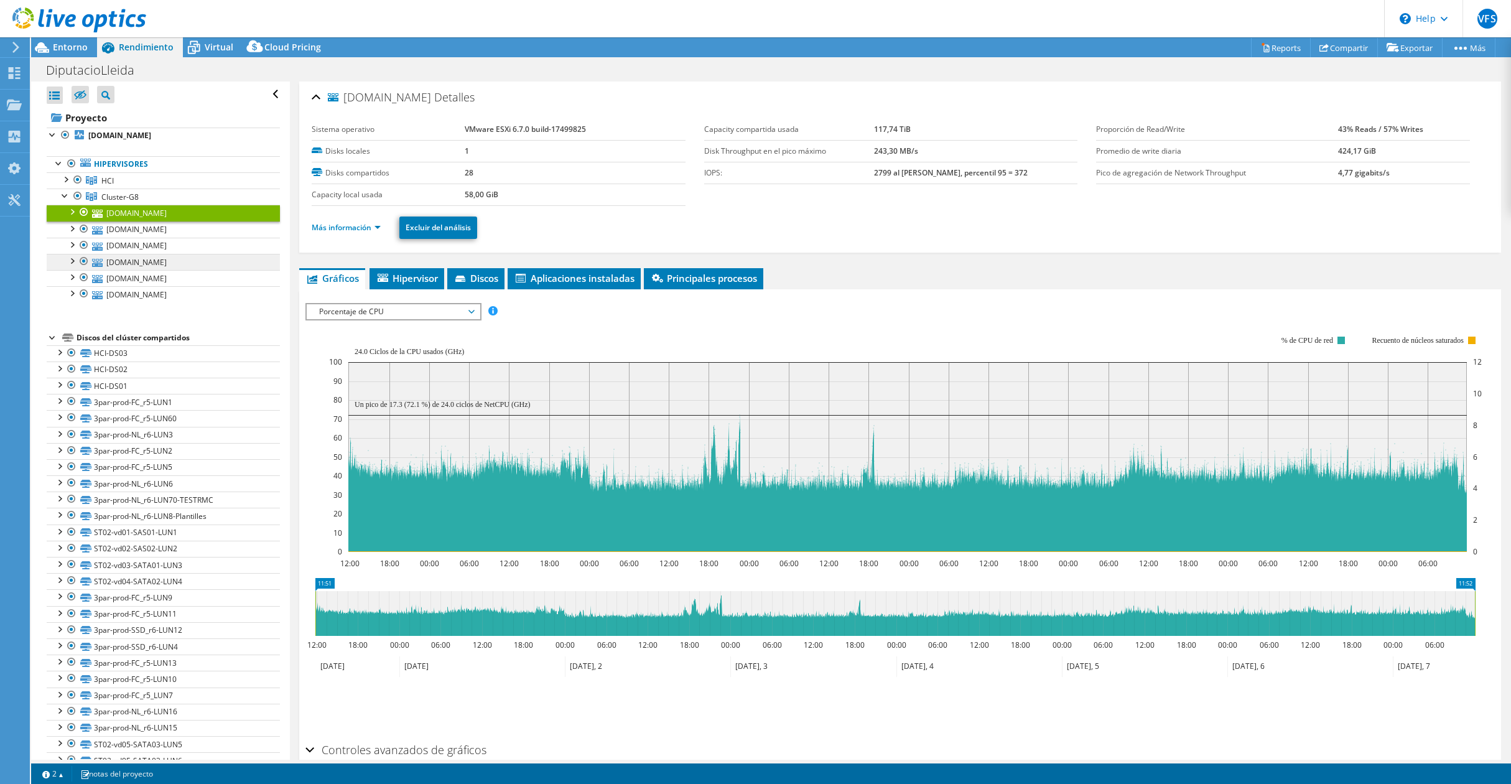
click at [151, 261] on link "[DOMAIN_NAME]" at bounding box center [163, 262] width 233 height 16
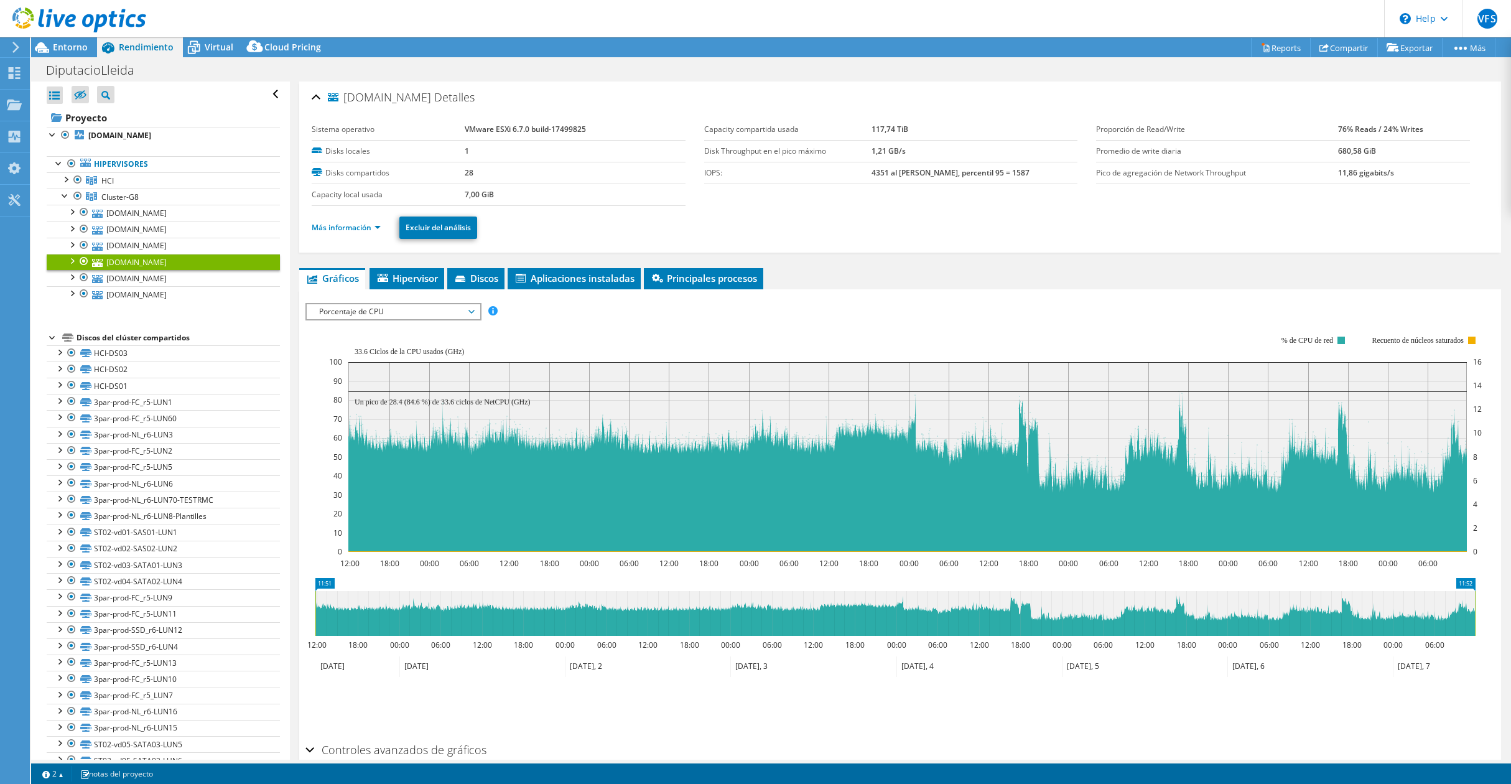
click at [367, 315] on span "Porcentaje de CPU" at bounding box center [393, 311] width 160 height 15
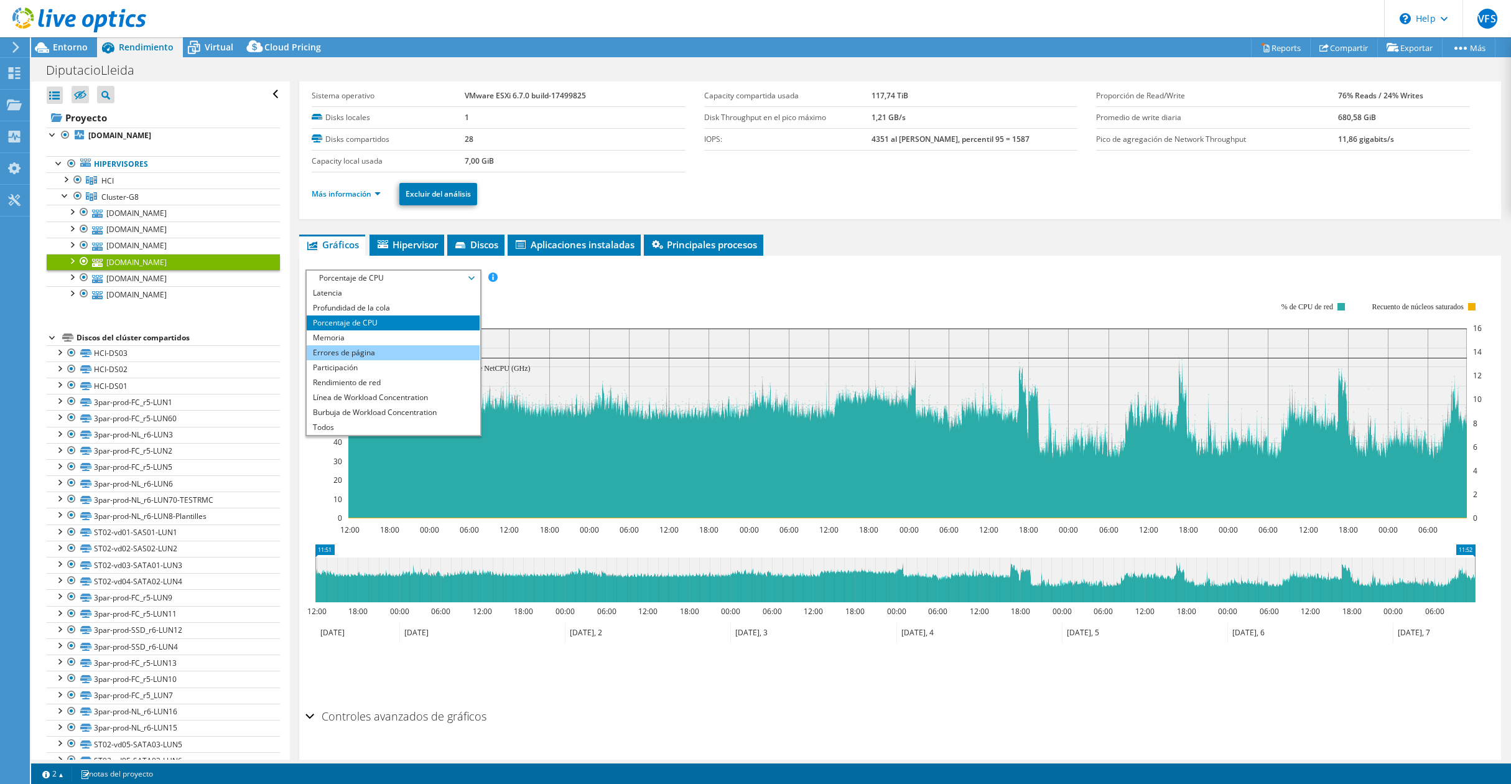
scroll to position [63, 0]
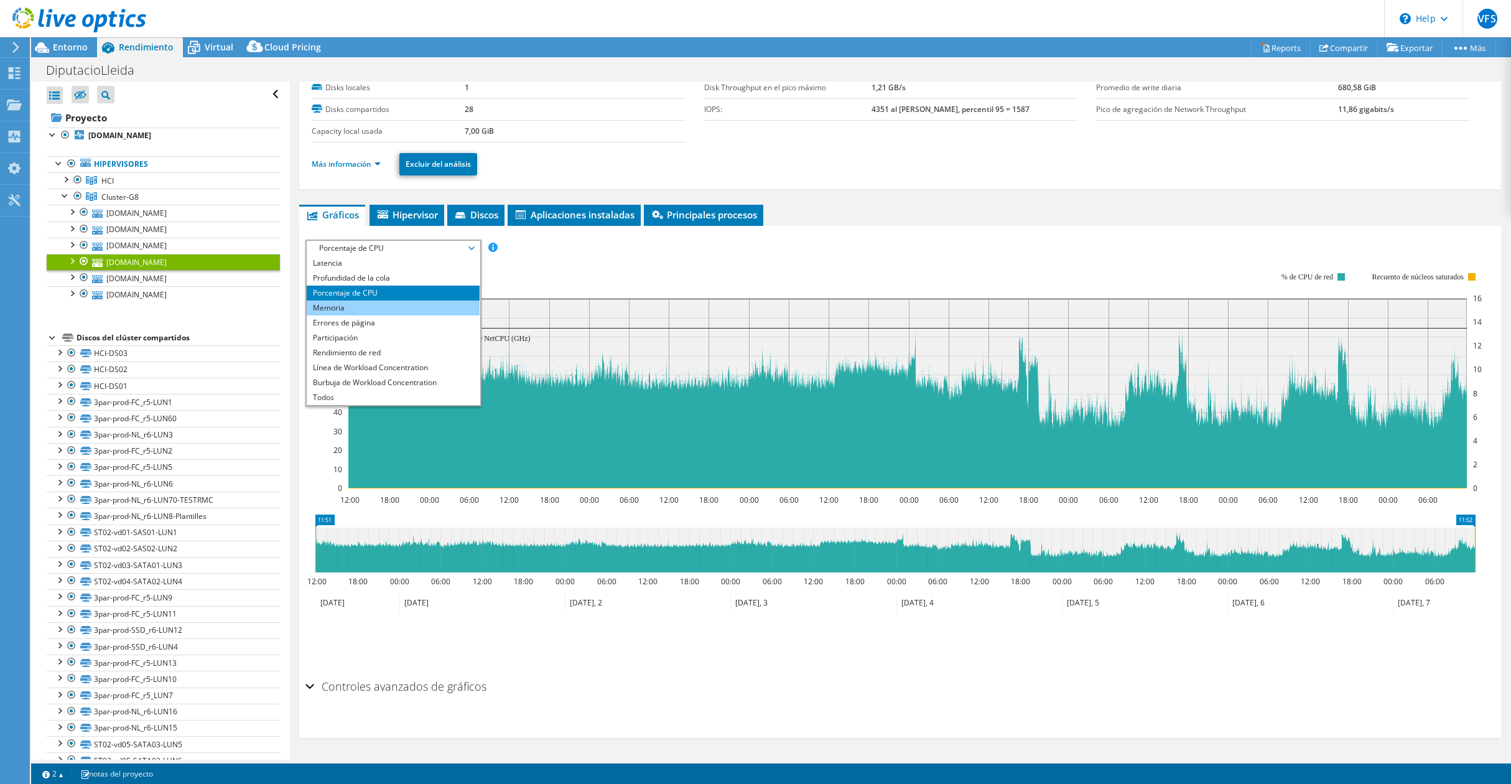
click at [342, 308] on li "Memoria" at bounding box center [393, 307] width 172 height 15
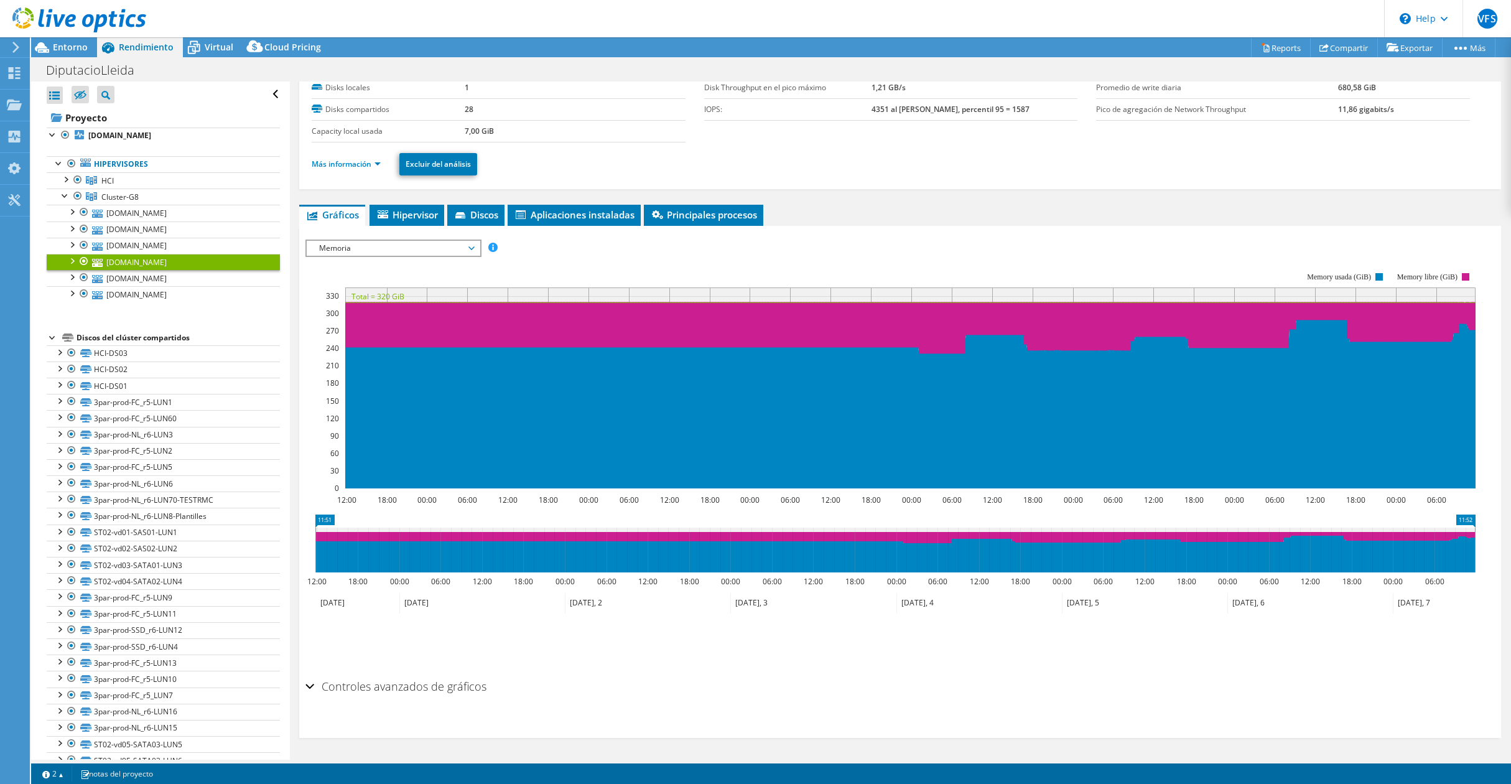
scroll to position [0, 0]
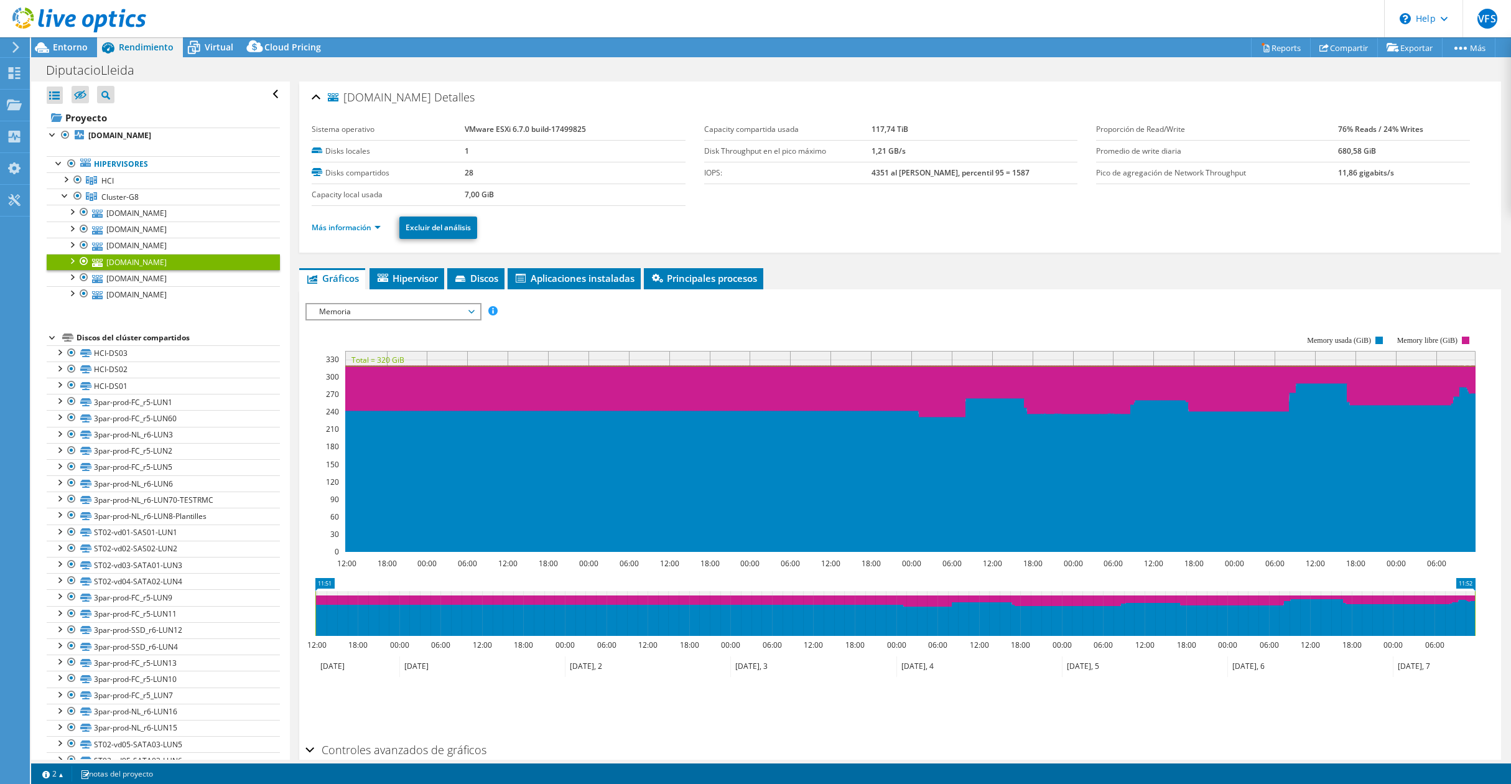
select select "USD"
click at [343, 228] on link "Más información" at bounding box center [346, 227] width 69 height 11
